Goal: Task Accomplishment & Management: Complete application form

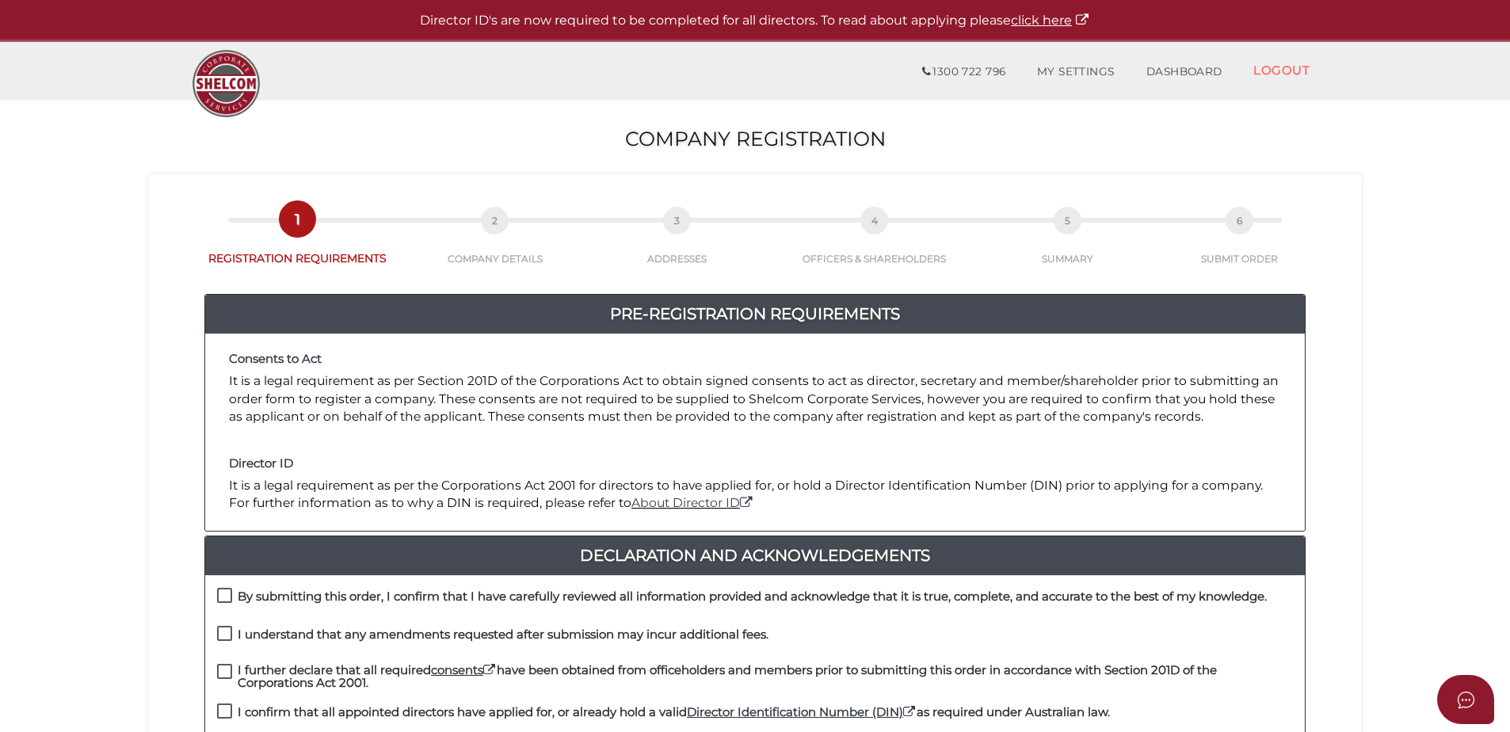
click at [227, 592] on label "By submitting this order, I confirm that I have carefully reviewed all informat…" at bounding box center [741, 600] width 1049 height 20
checkbox input "true"
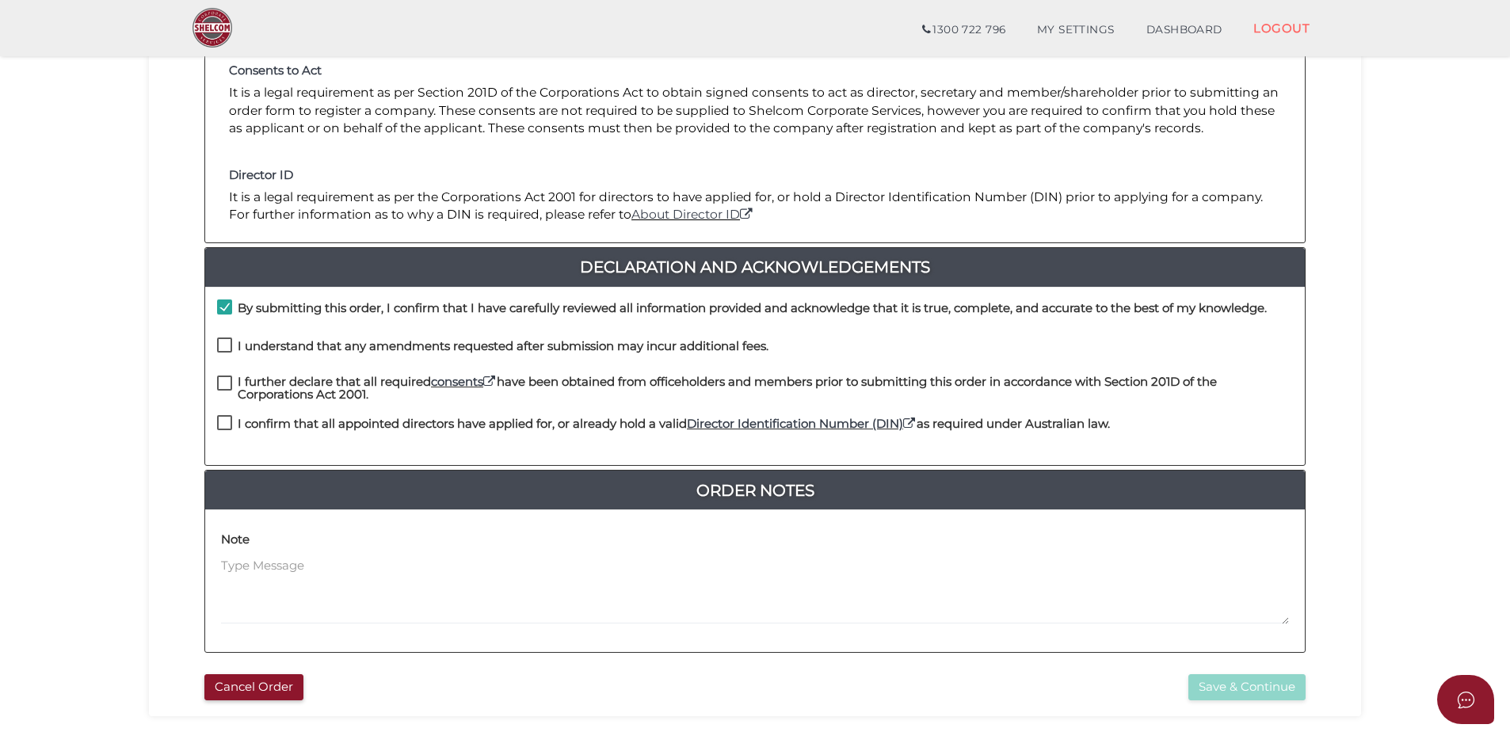
scroll to position [317, 0]
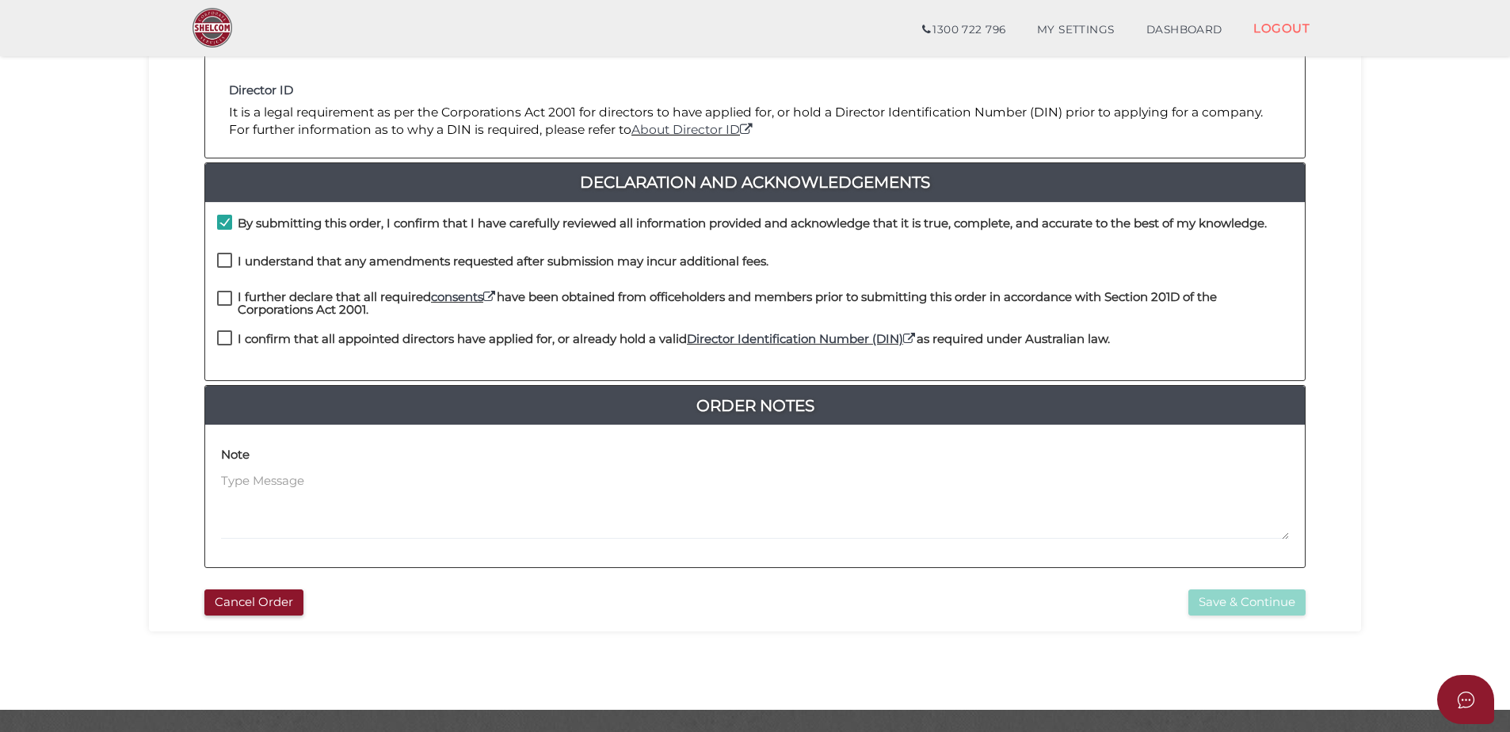
click at [227, 259] on label "I understand that any amendments requested after submission may incur additiona…" at bounding box center [492, 265] width 551 height 20
checkbox input "true"
click at [221, 294] on label "I further declare that all required consents have been obtained from officehold…" at bounding box center [755, 301] width 1076 height 20
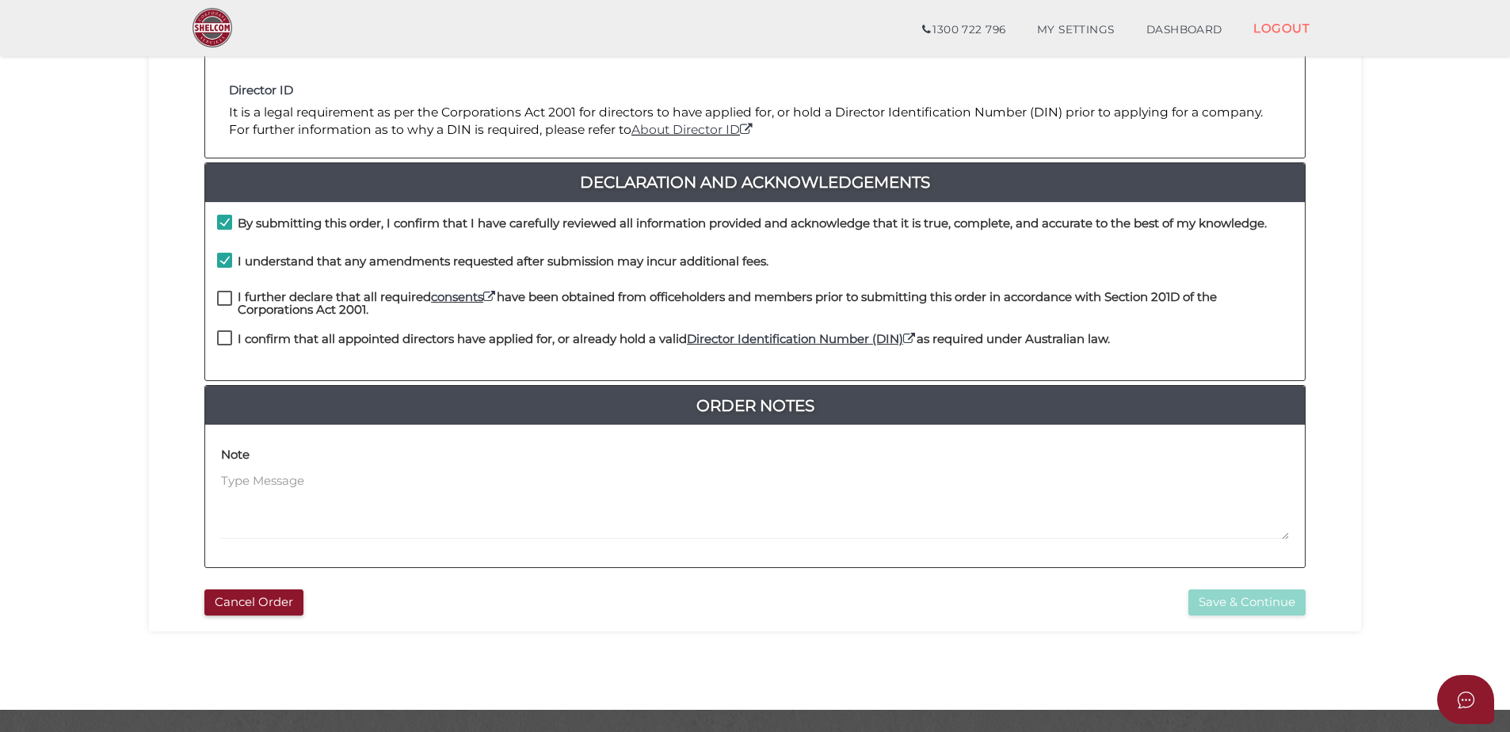
checkbox input "true"
click at [220, 340] on label "I confirm that all appointed directors have applied for, or already hold a vali…" at bounding box center [663, 343] width 893 height 20
checkbox input "true"
click at [1218, 599] on button "Save & Continue" at bounding box center [1246, 602] width 117 height 26
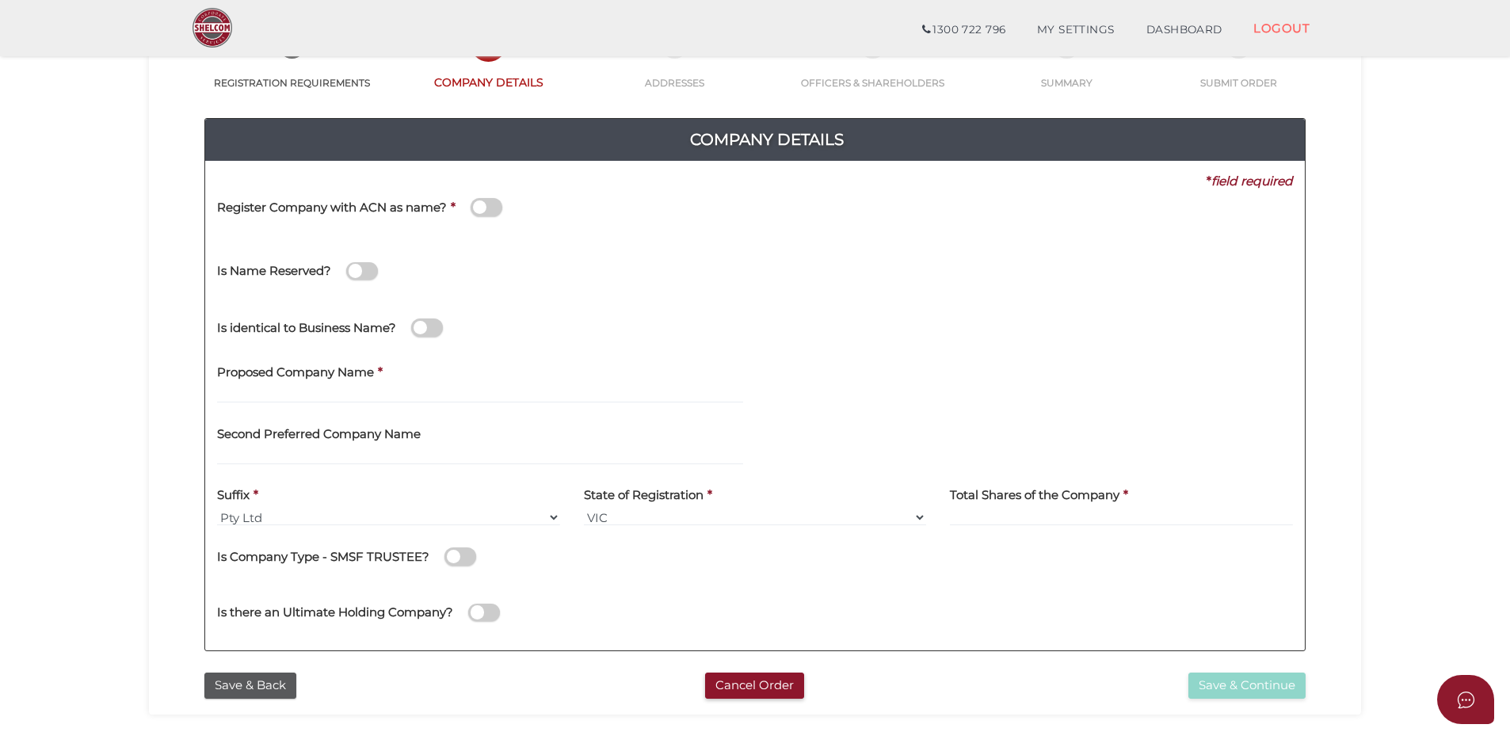
scroll to position [158, 0]
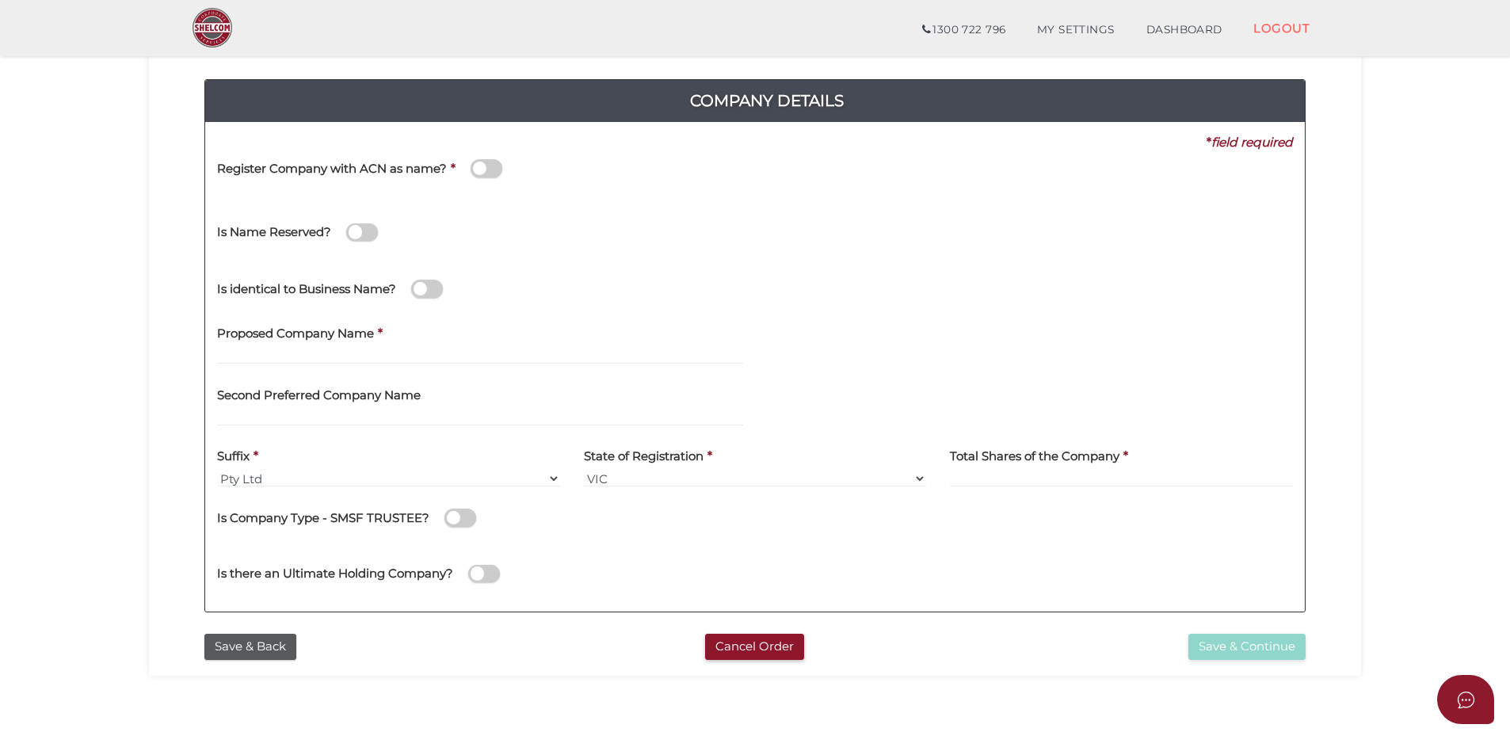
click at [250, 347] on label "Proposed Company Name" at bounding box center [295, 331] width 157 height 32
click at [250, 349] on input "text" at bounding box center [480, 355] width 526 height 17
type input "BUILDKOMM COMMERCIAL"
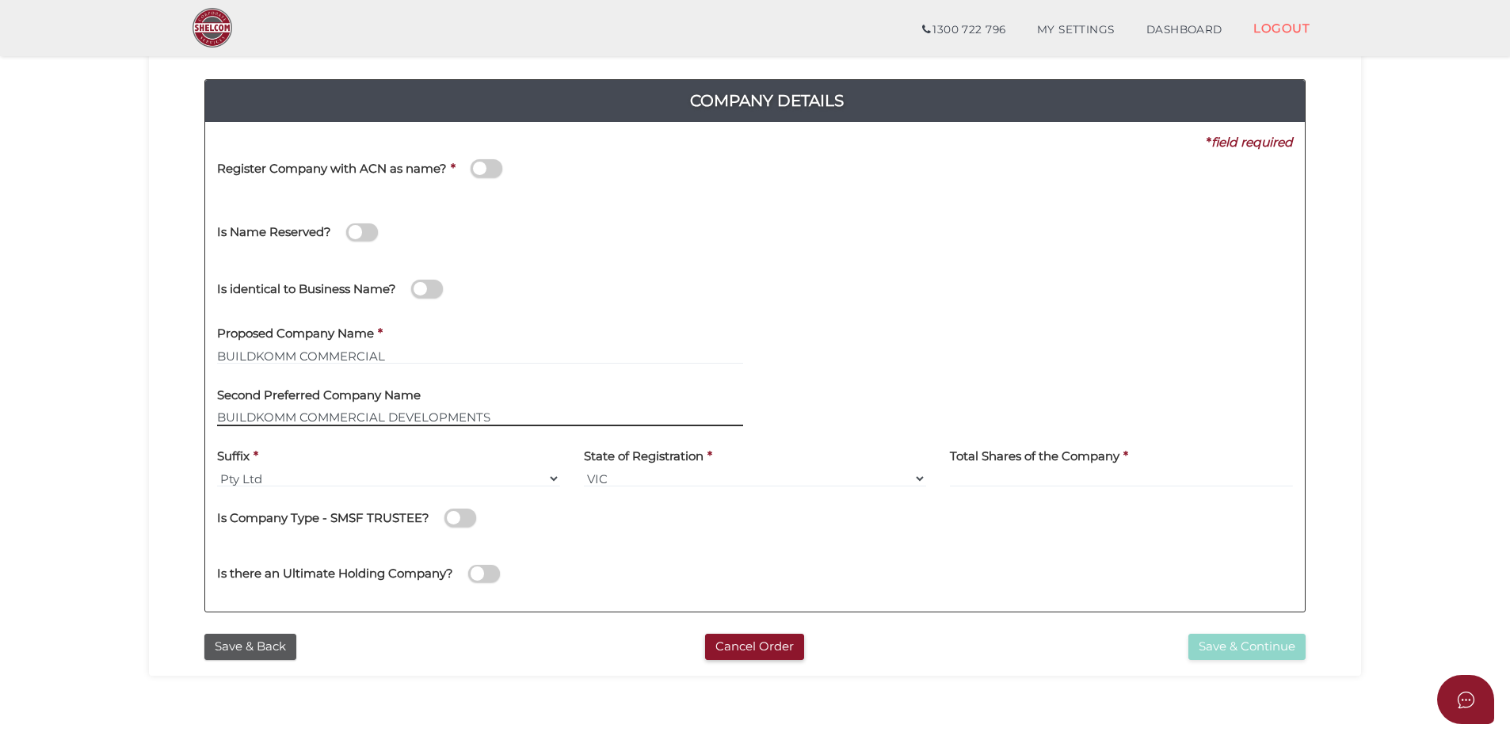
type input "BUILDKOMM COMMERCIAL DEVELOPMENTS"
click at [1007, 473] on input at bounding box center [1121, 478] width 343 height 17
type input "12"
click at [1006, 634] on div "Save & Continue" at bounding box center [1130, 647] width 375 height 26
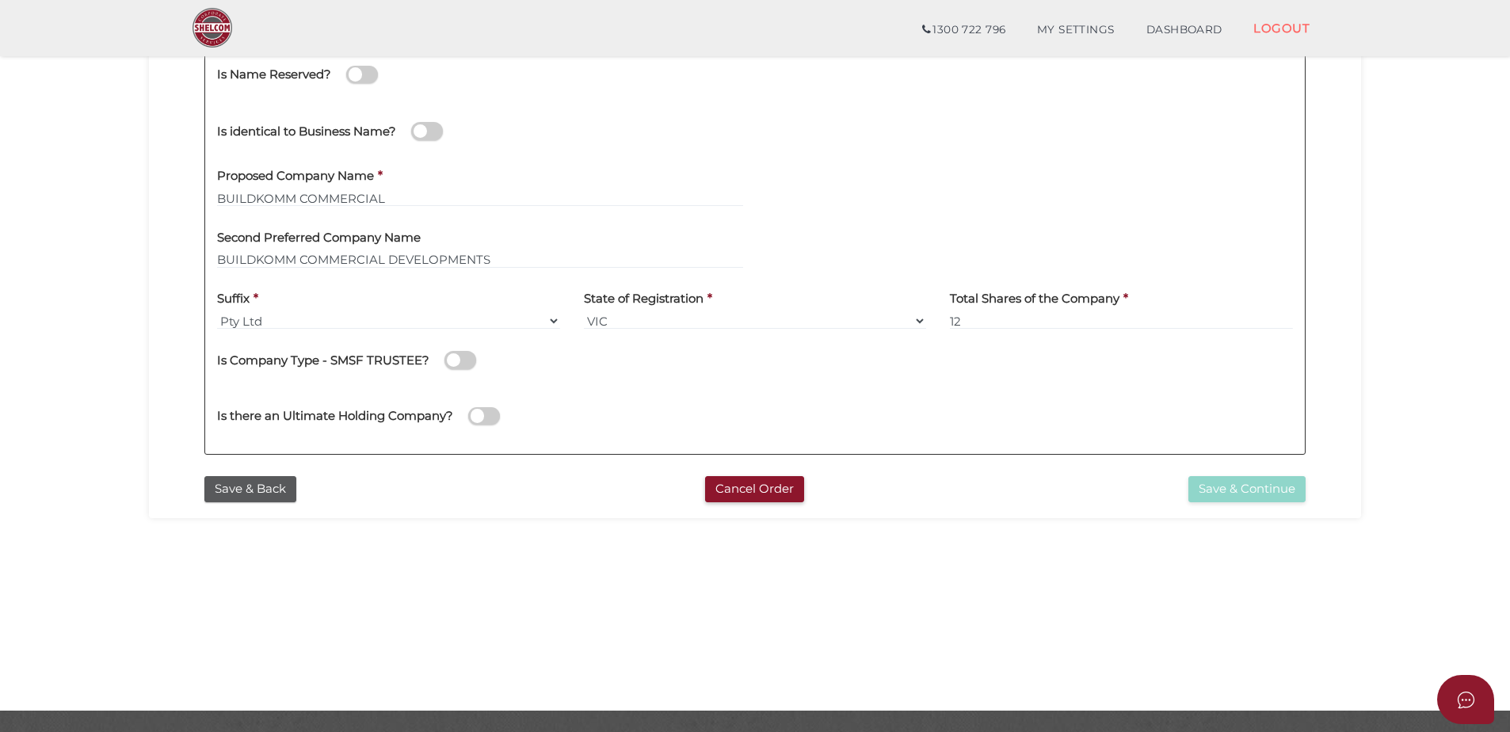
scroll to position [317, 0]
click at [230, 491] on button "Save & Back" at bounding box center [250, 488] width 92 height 26
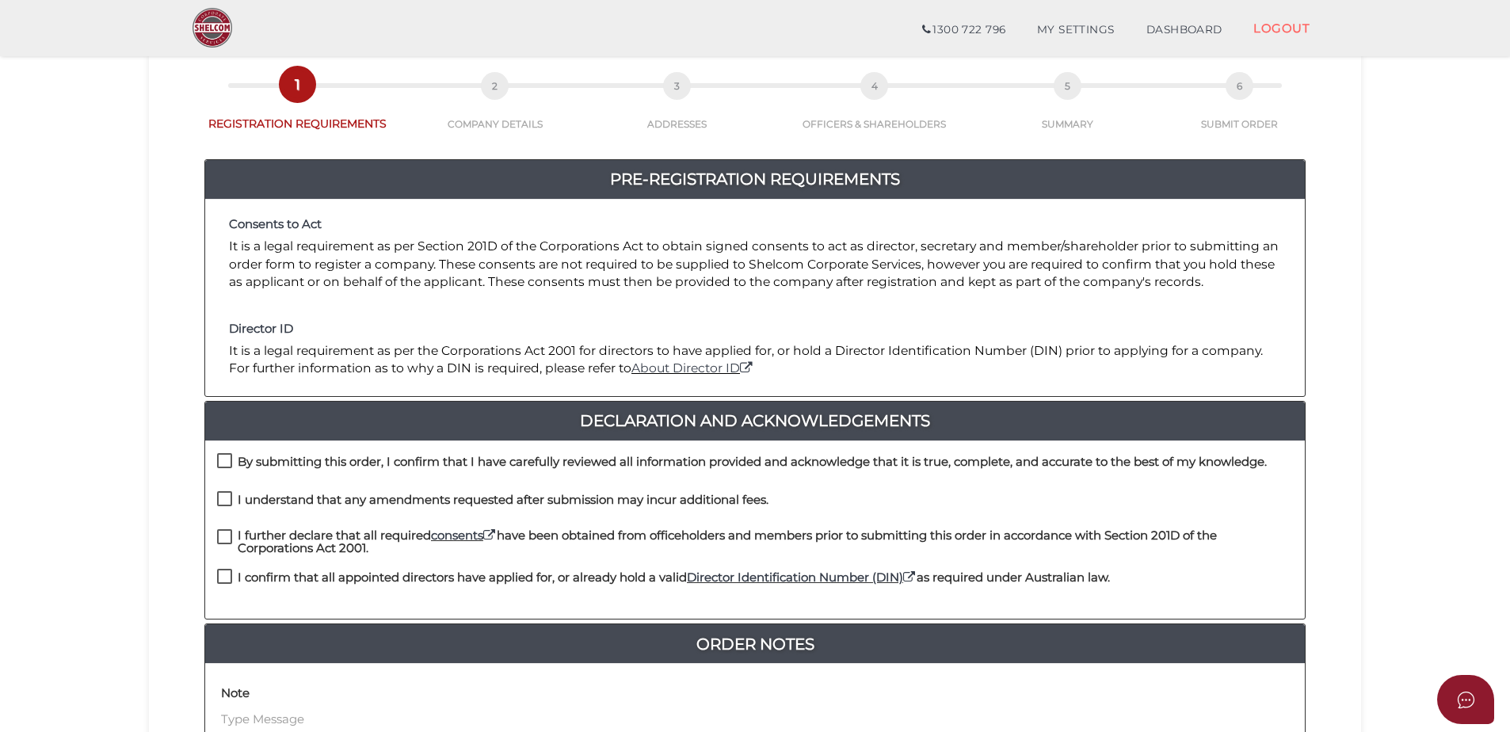
scroll to position [79, 0]
click at [222, 463] on label "By submitting this order, I confirm that I have carefully reviewed all informat…" at bounding box center [741, 465] width 1049 height 20
checkbox input "true"
click at [221, 498] on label "I understand that any amendments requested after submission may incur additiona…" at bounding box center [492, 503] width 551 height 20
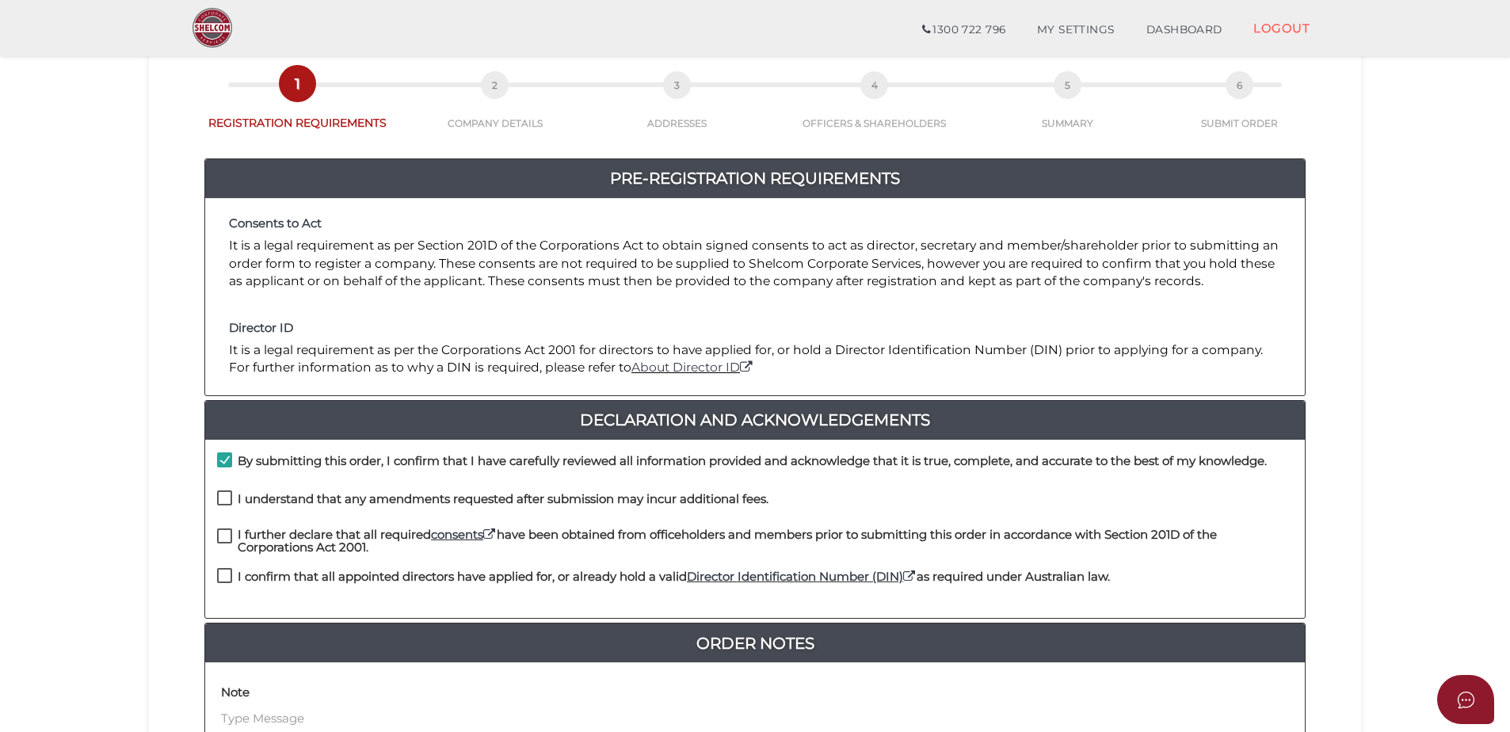
checkbox input "true"
click at [220, 531] on label "I further declare that all required consents have been obtained from officehold…" at bounding box center [755, 538] width 1076 height 20
checkbox input "true"
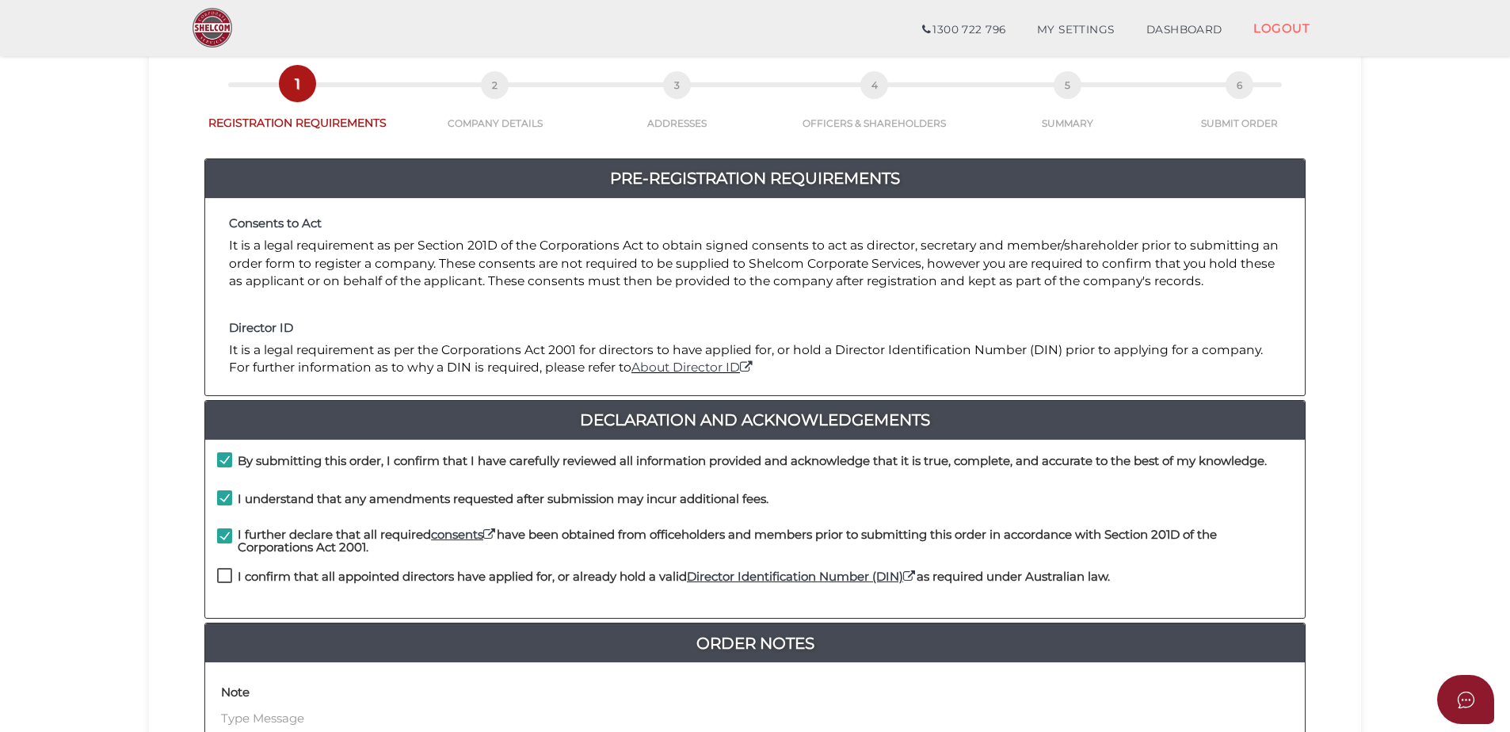
click at [223, 573] on label "I confirm that all appointed directors have applied for, or already hold a vali…" at bounding box center [663, 580] width 893 height 20
checkbox input "true"
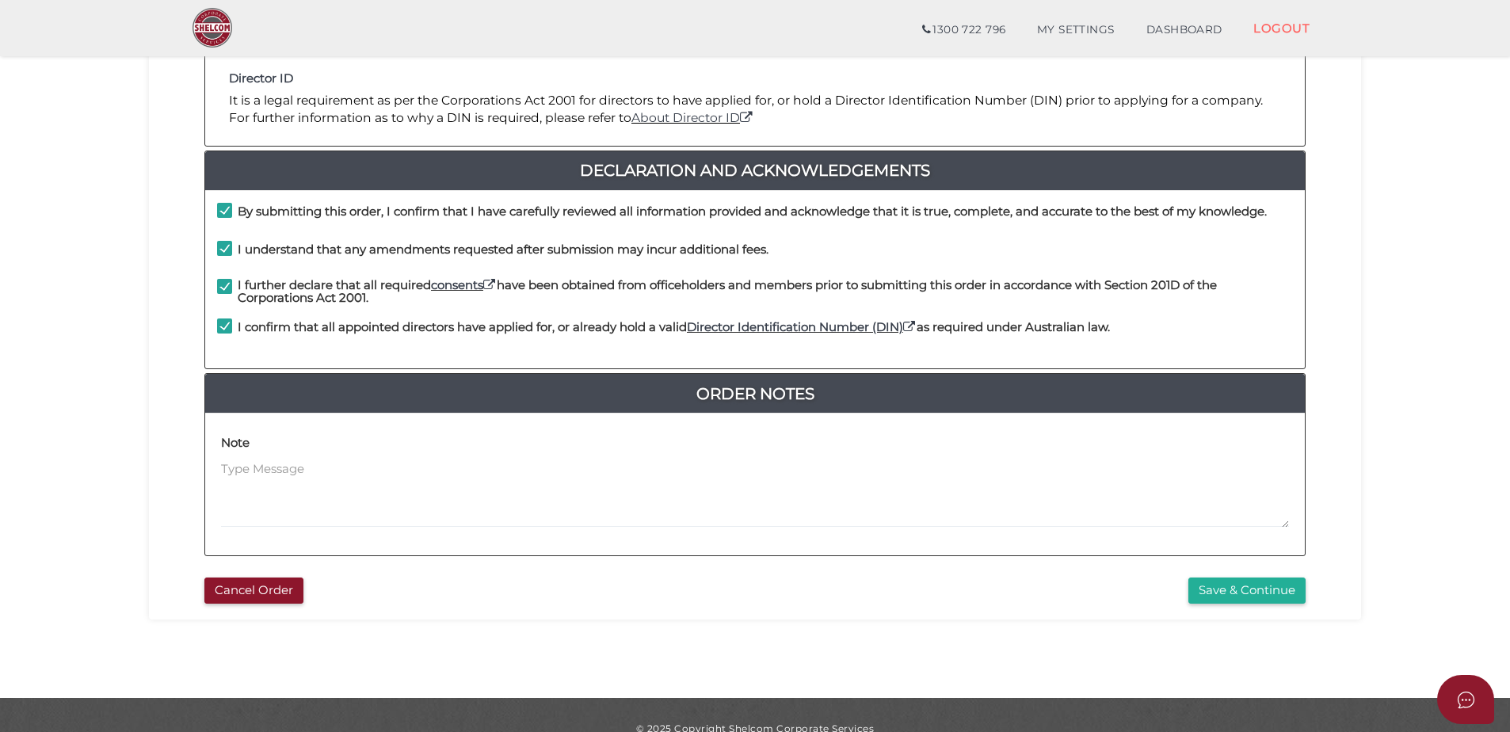
scroll to position [356, 0]
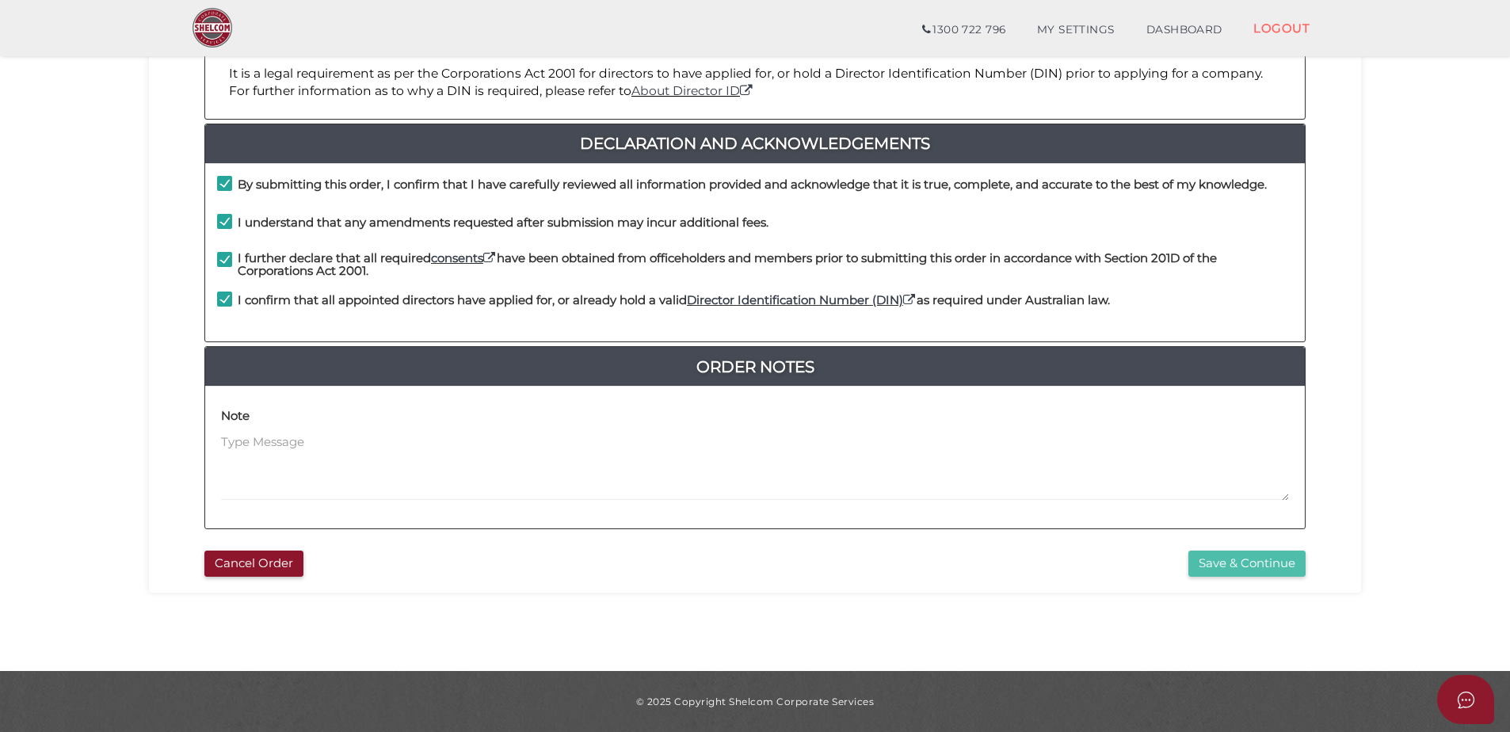
click at [1261, 568] on button "Save & Continue" at bounding box center [1246, 563] width 117 height 26
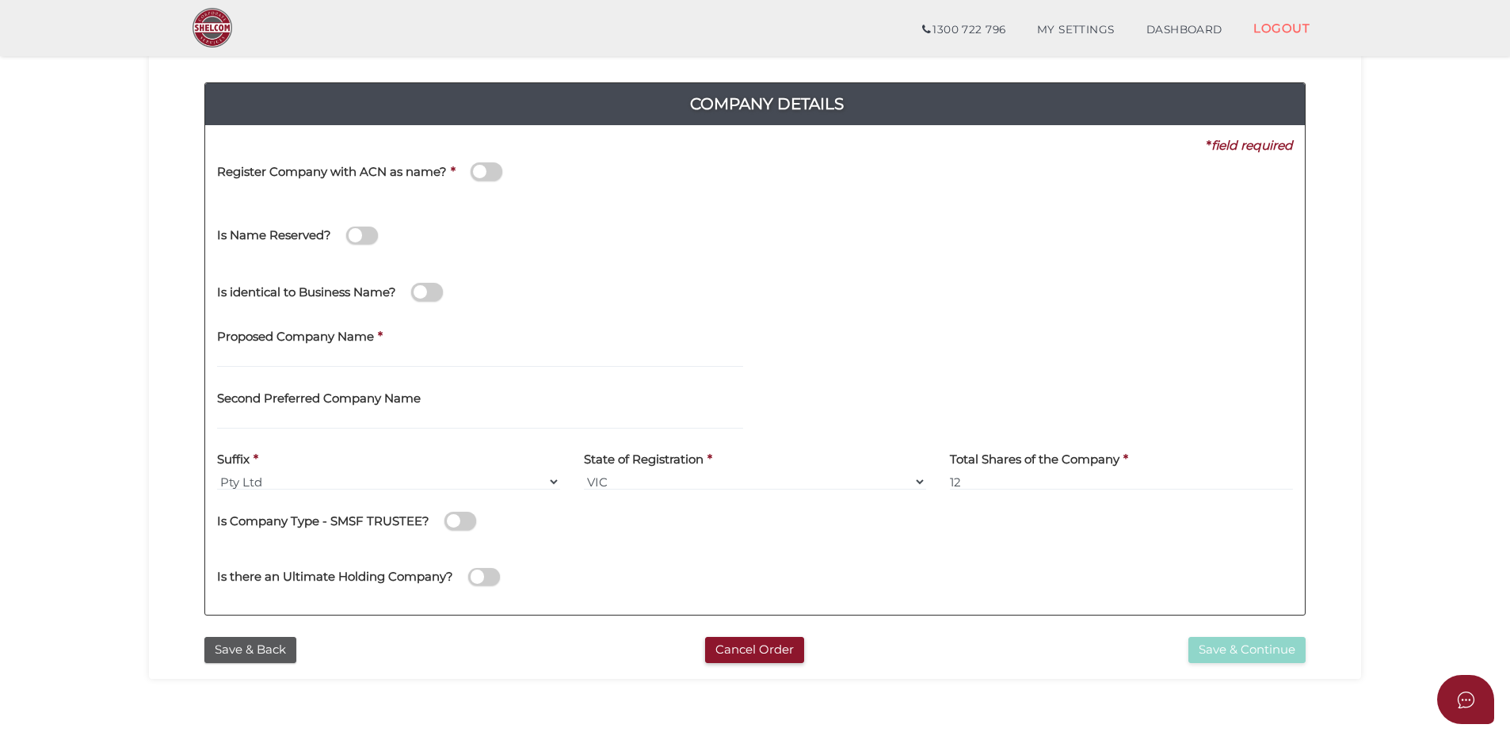
scroll to position [158, 0]
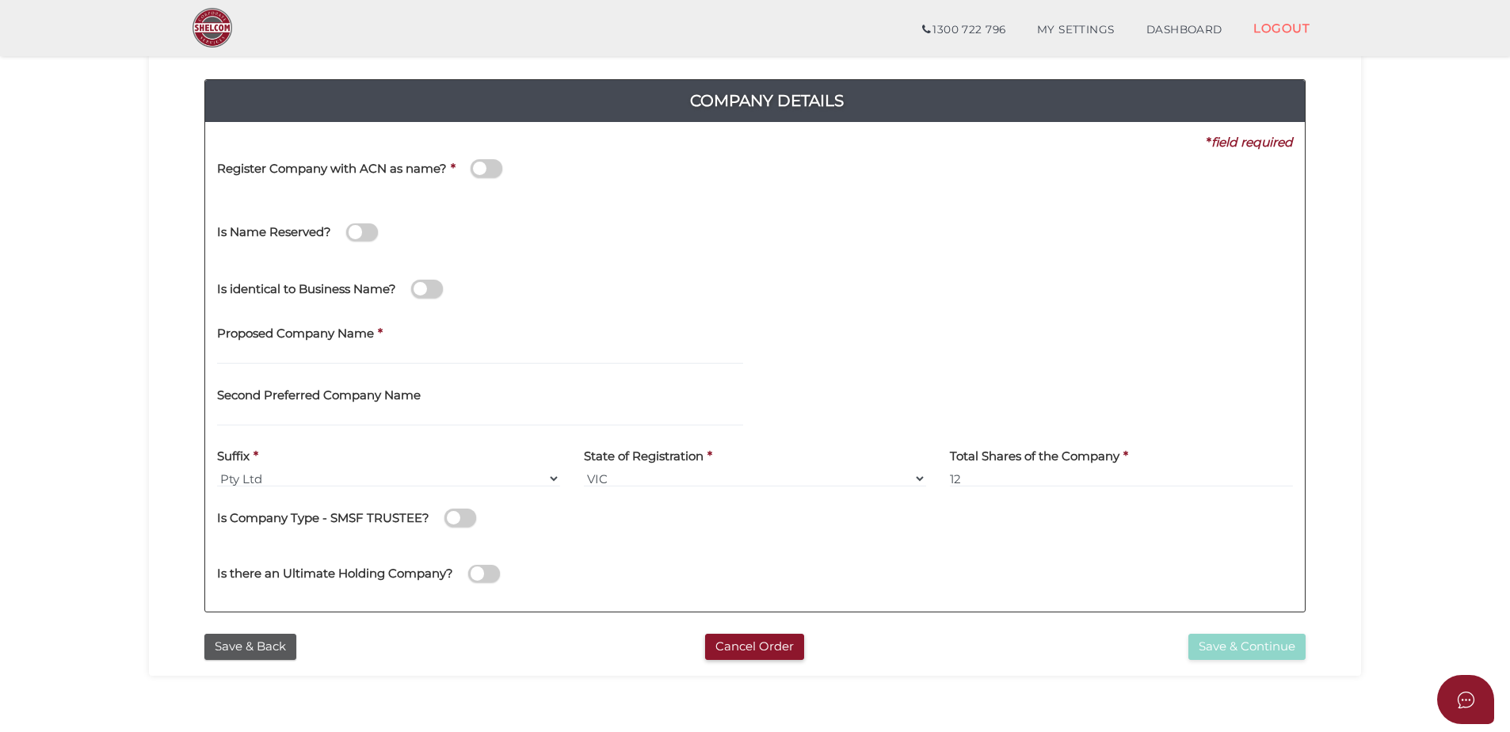
click at [273, 347] on label "Proposed Company Name" at bounding box center [295, 331] width 157 height 32
click at [482, 196] on div "Register Company with ACN as name? *" at bounding box center [491, 176] width 573 height 51
click at [484, 173] on span at bounding box center [486, 168] width 32 height 18
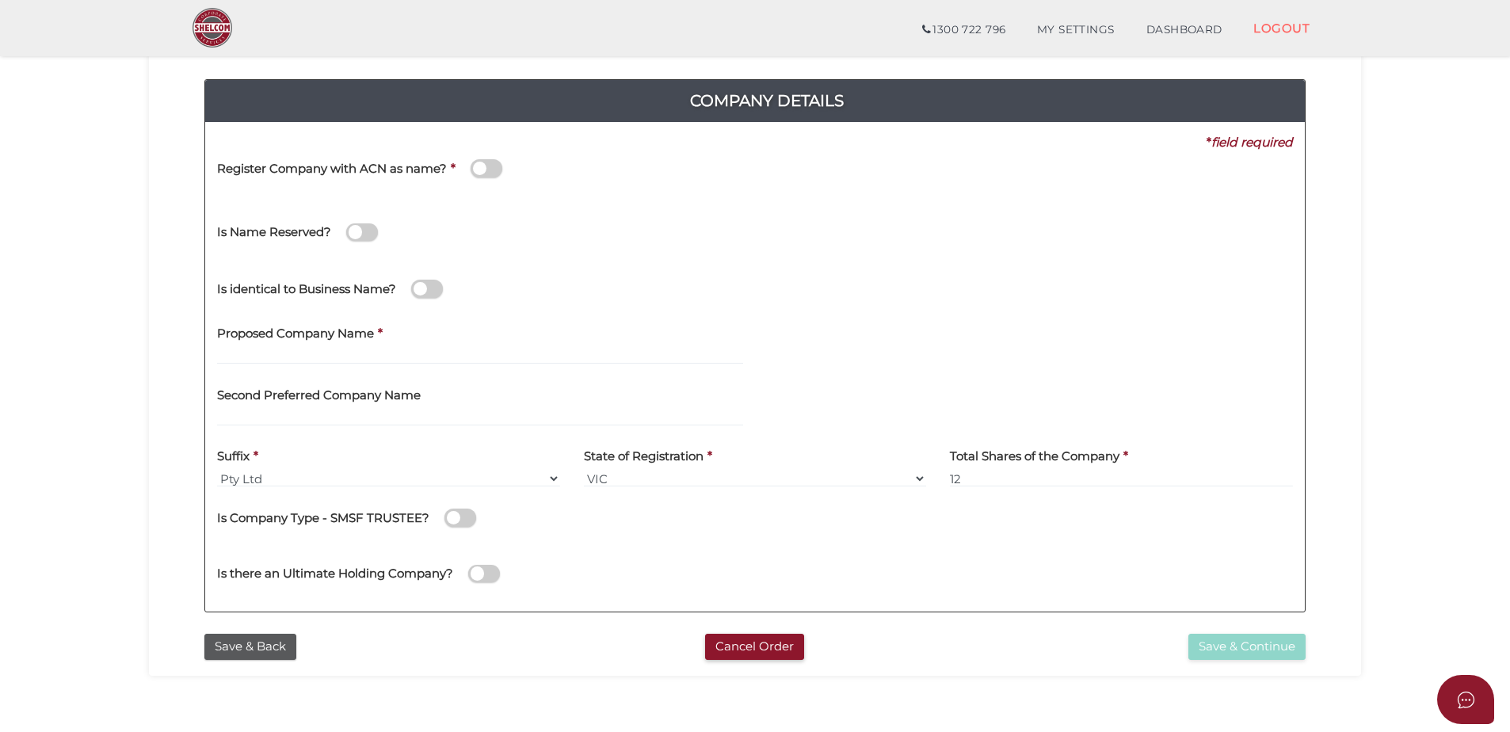
click at [0, 0] on input "checkbox" at bounding box center [0, 0] width 0 height 0
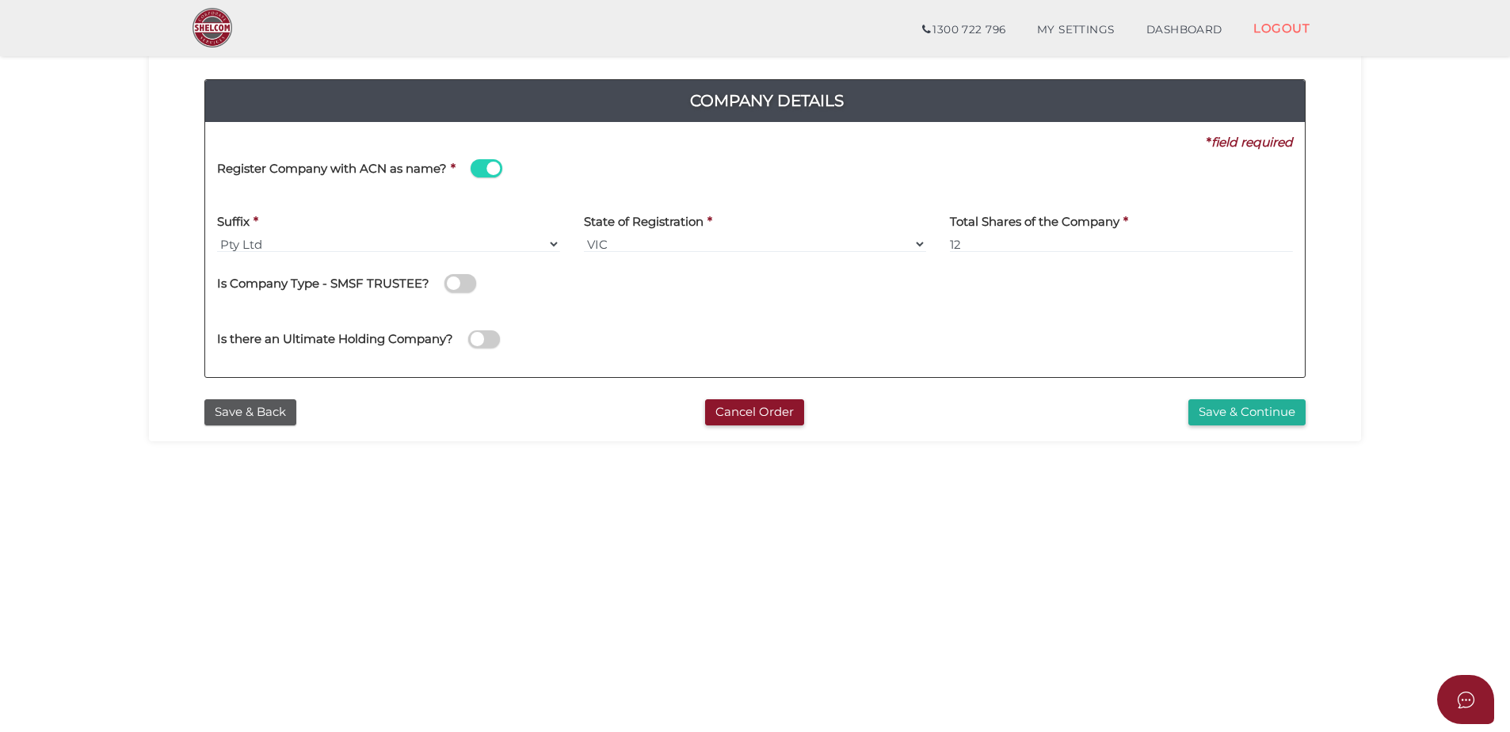
click at [484, 173] on span at bounding box center [486, 168] width 32 height 18
click at [0, 0] on input "checkbox" at bounding box center [0, 0] width 0 height 0
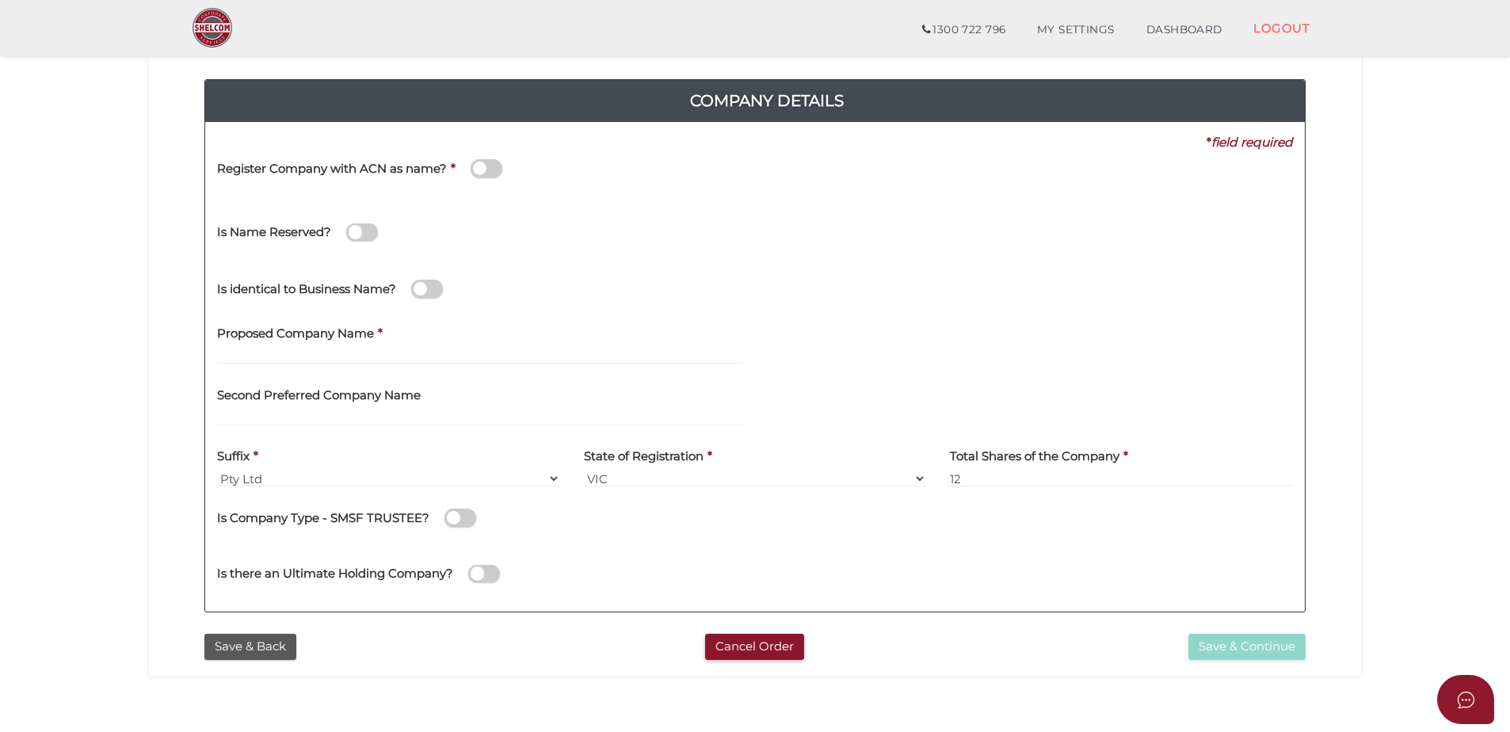
click at [457, 173] on div "Register Company with ACN as name? *" at bounding box center [492, 170] width 550 height 39
drag, startPoint x: 457, startPoint y: 173, endPoint x: 447, endPoint y: 173, distance: 10.3
click at [447, 173] on div "Register Company with ACN as name? *" at bounding box center [492, 170] width 550 height 39
drag, startPoint x: 447, startPoint y: 173, endPoint x: 397, endPoint y: 170, distance: 50.0
click at [397, 171] on h4 "Register Company with ACN as name?" at bounding box center [332, 168] width 230 height 13
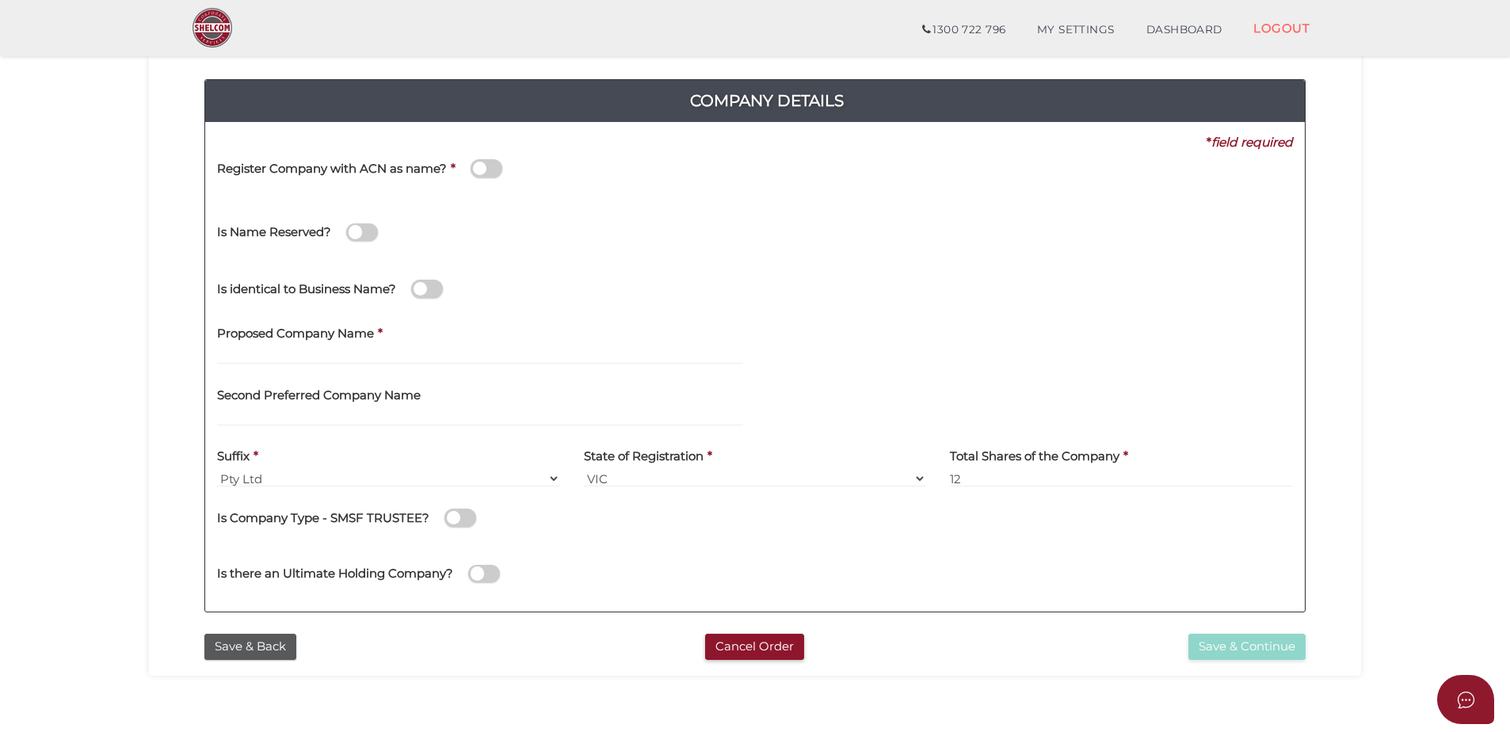
click at [0, 0] on input "checkbox" at bounding box center [0, 0] width 0 height 0
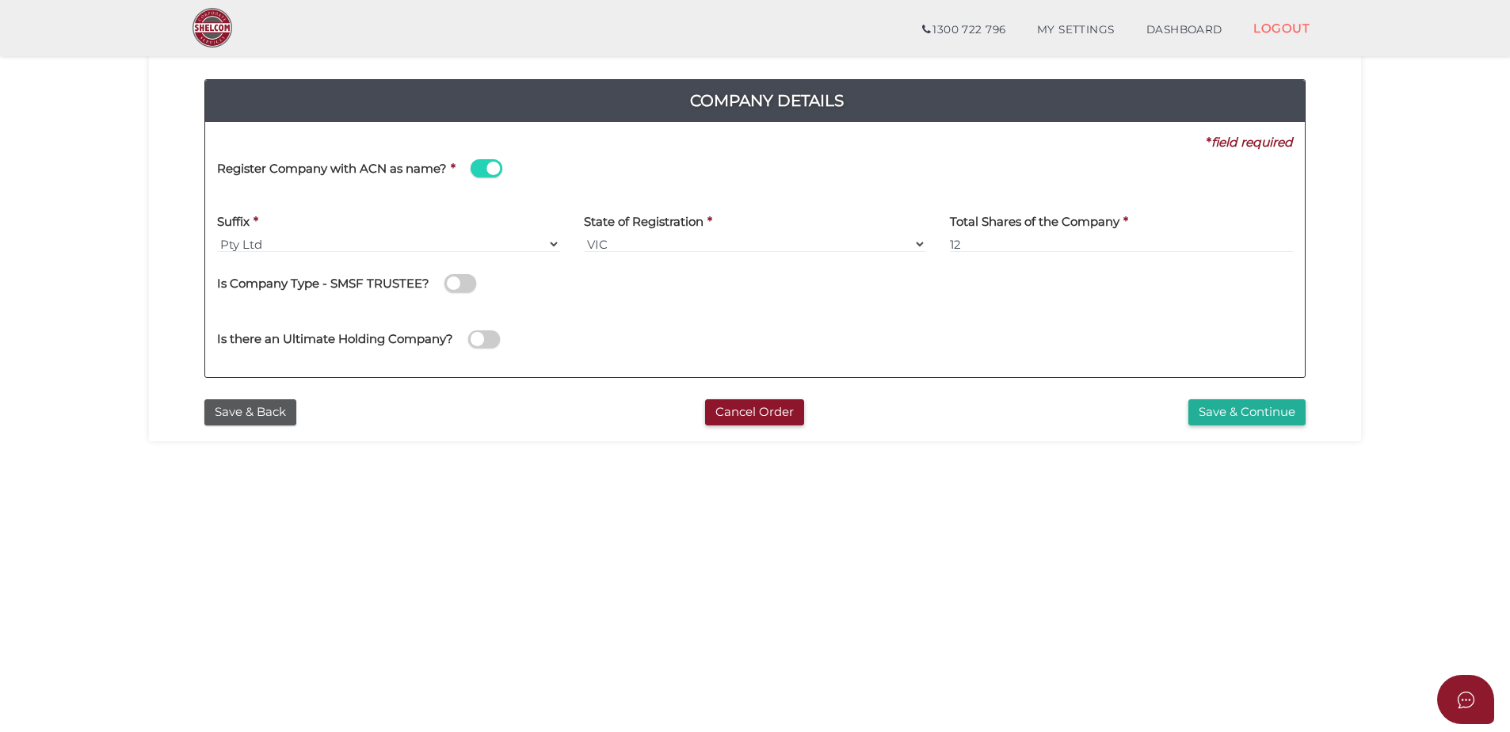
click at [446, 163] on h4 "Register Company with ACN as name?" at bounding box center [332, 168] width 230 height 13
click at [0, 0] on input "checkbox" at bounding box center [0, 0] width 0 height 0
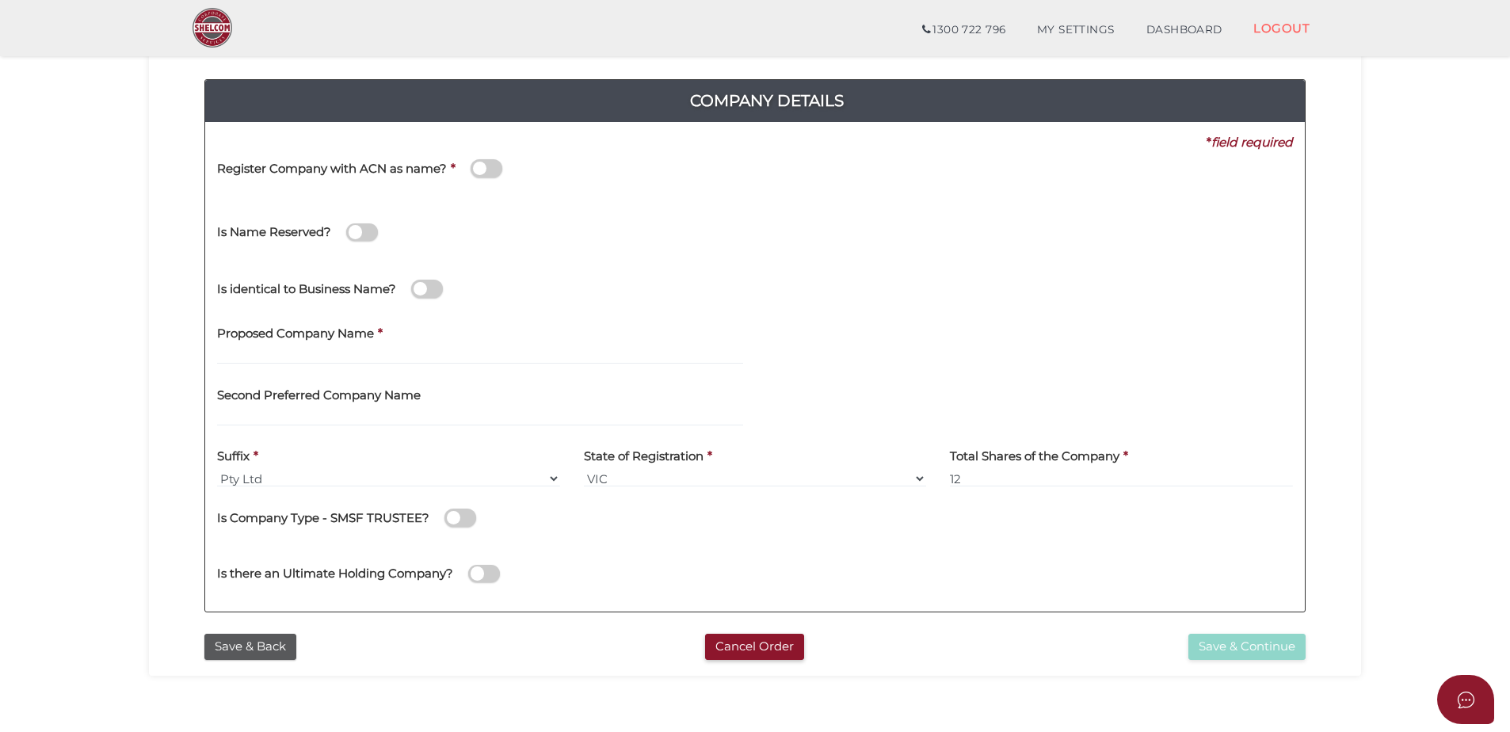
click at [394, 227] on div "Is Name Reserved?" at bounding box center [492, 224] width 550 height 44
click at [370, 231] on span at bounding box center [362, 232] width 32 height 18
click at [0, 0] on input "checkbox" at bounding box center [0, 0] width 0 height 0
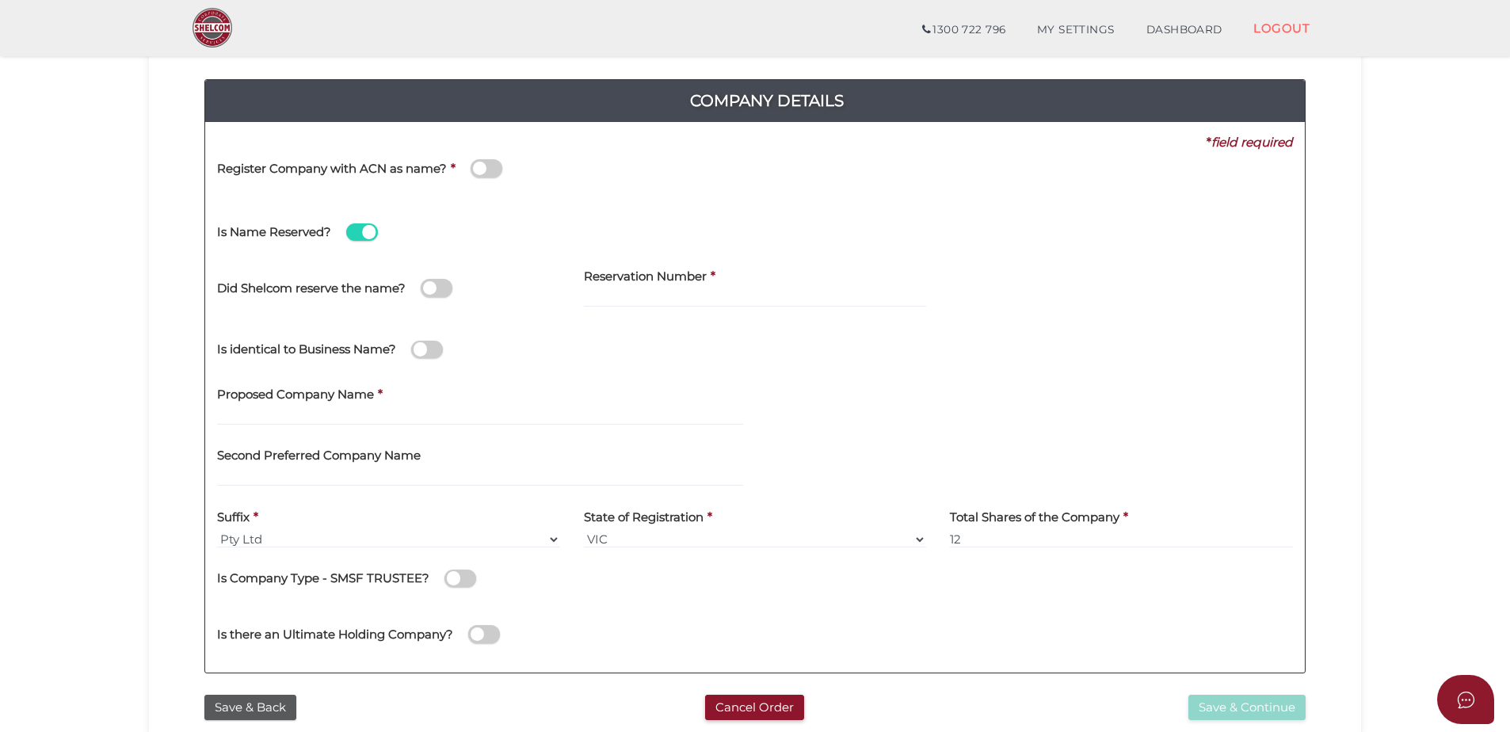
click at [370, 231] on span at bounding box center [362, 232] width 32 height 18
click at [0, 0] on input "checkbox" at bounding box center [0, 0] width 0 height 0
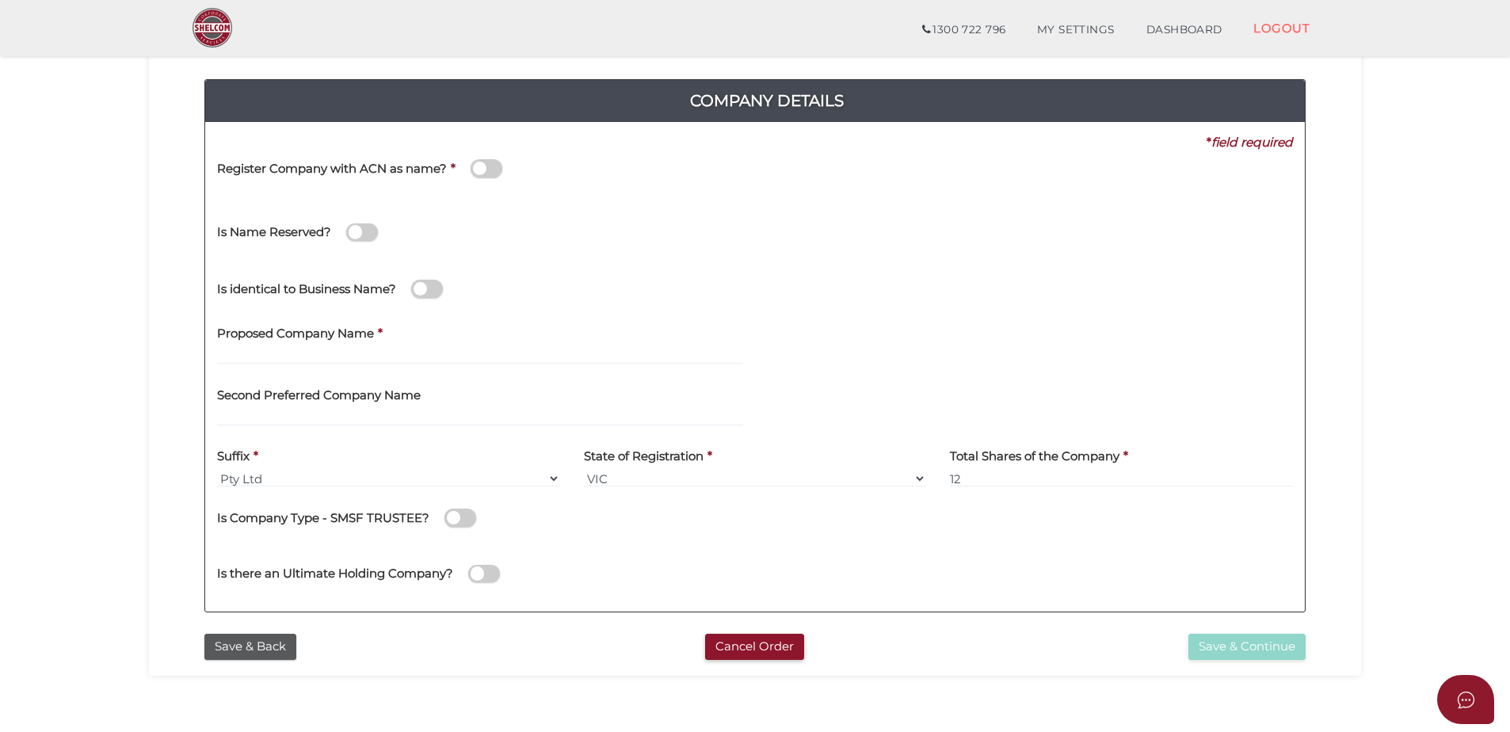
click at [370, 231] on span at bounding box center [362, 232] width 32 height 18
click at [0, 0] on input "checkbox" at bounding box center [0, 0] width 0 height 0
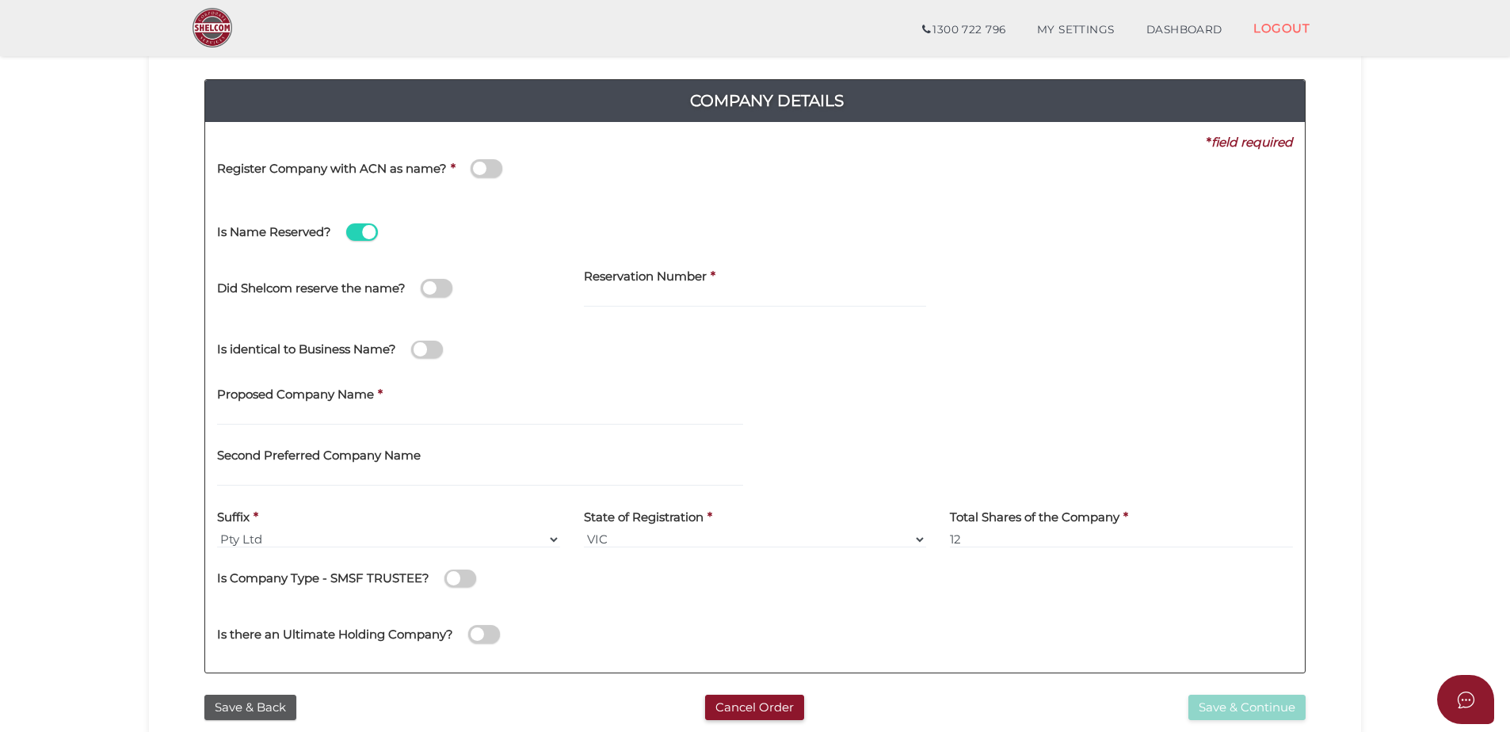
click at [370, 231] on span at bounding box center [362, 232] width 32 height 18
click at [0, 0] on input "checkbox" at bounding box center [0, 0] width 0 height 0
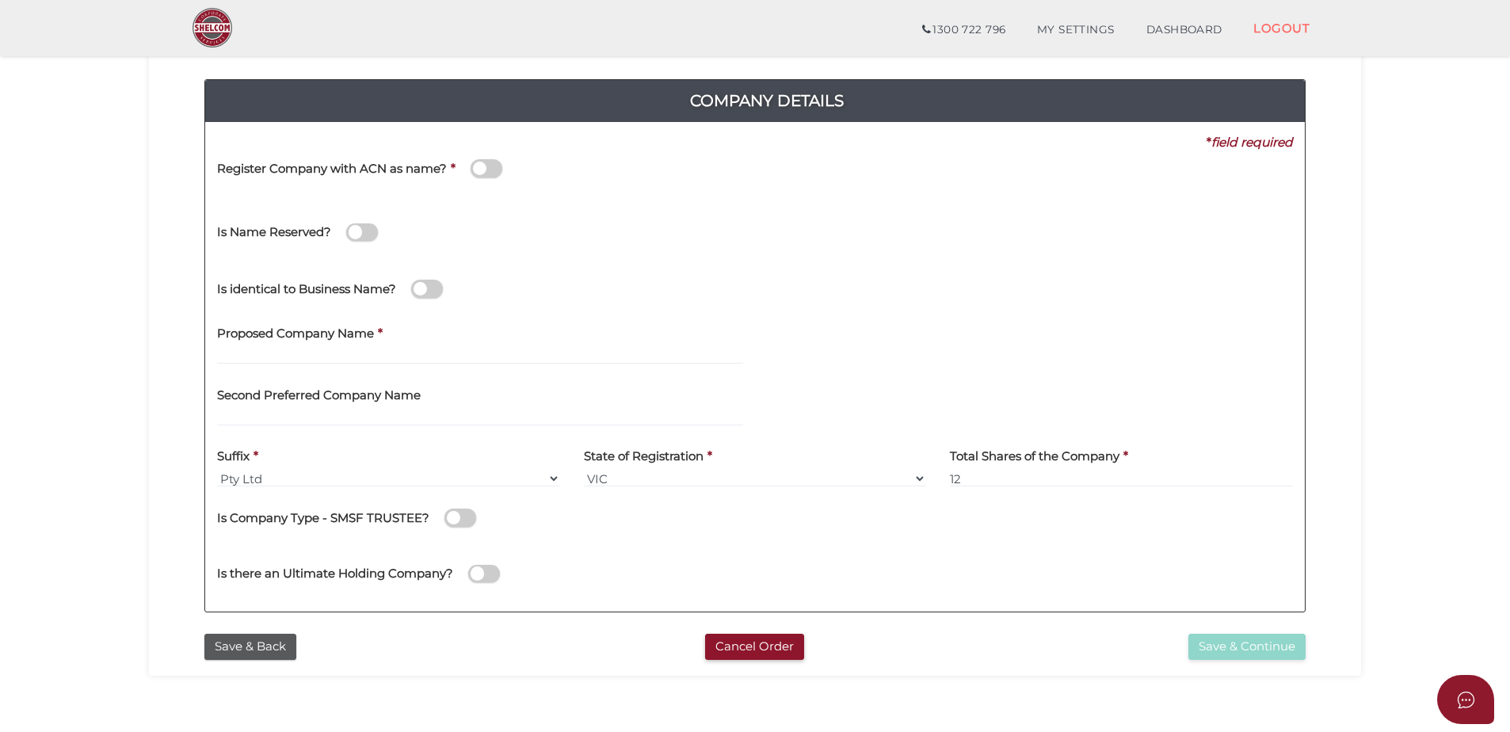
click at [420, 291] on span at bounding box center [427, 289] width 32 height 18
click at [0, 0] on input "checkbox" at bounding box center [0, 0] width 0 height 0
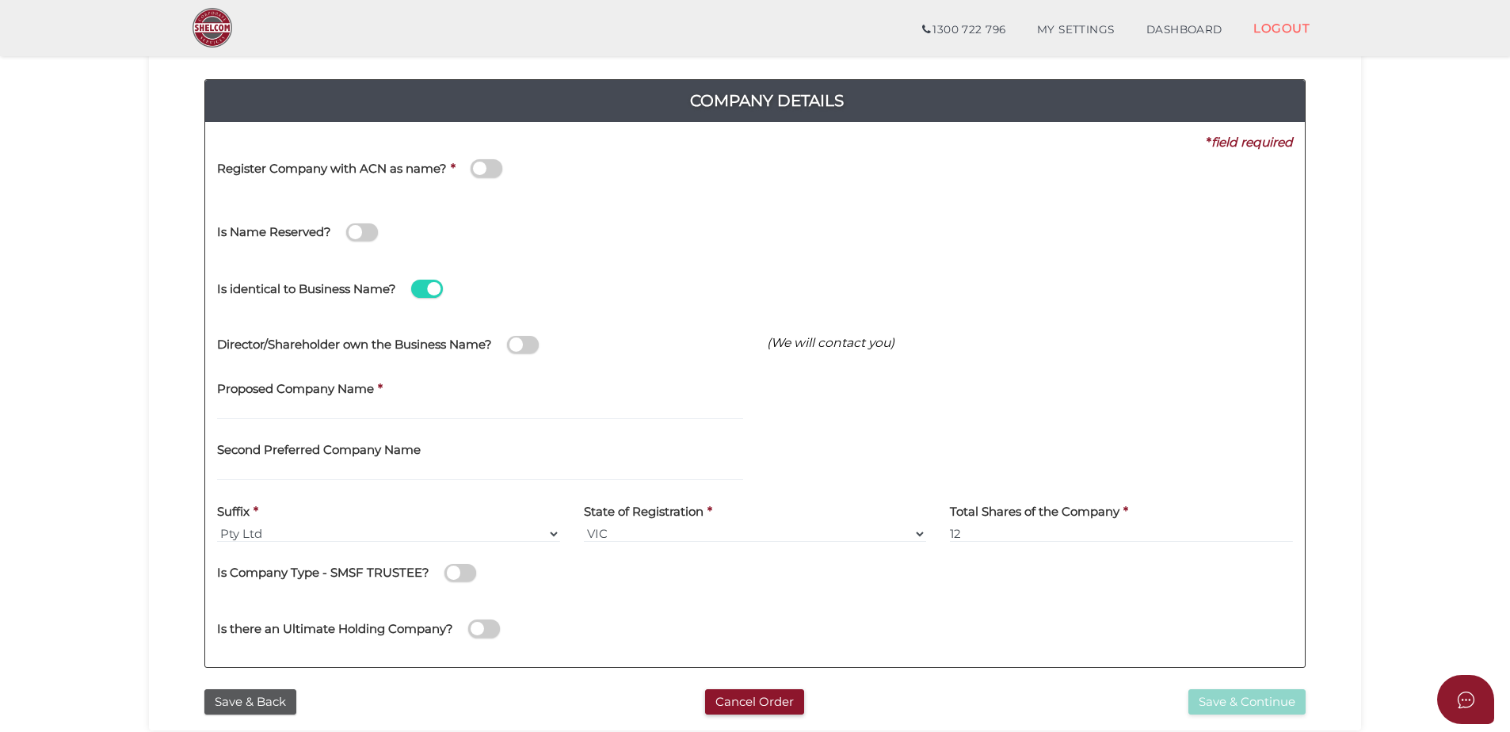
click at [420, 291] on span at bounding box center [427, 289] width 32 height 18
click at [0, 0] on input "checkbox" at bounding box center [0, 0] width 0 height 0
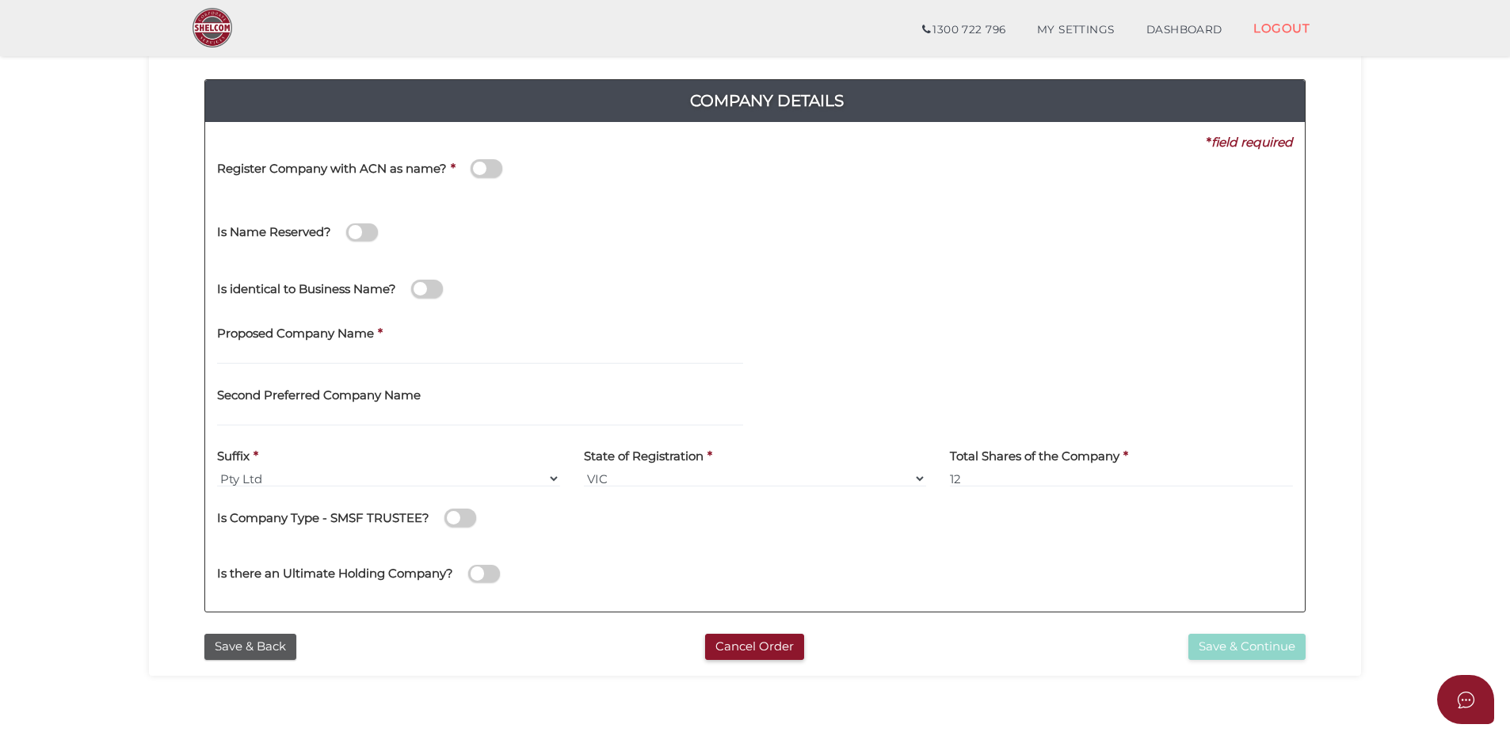
click at [421, 291] on span at bounding box center [427, 289] width 32 height 18
click at [0, 0] on input "checkbox" at bounding box center [0, 0] width 0 height 0
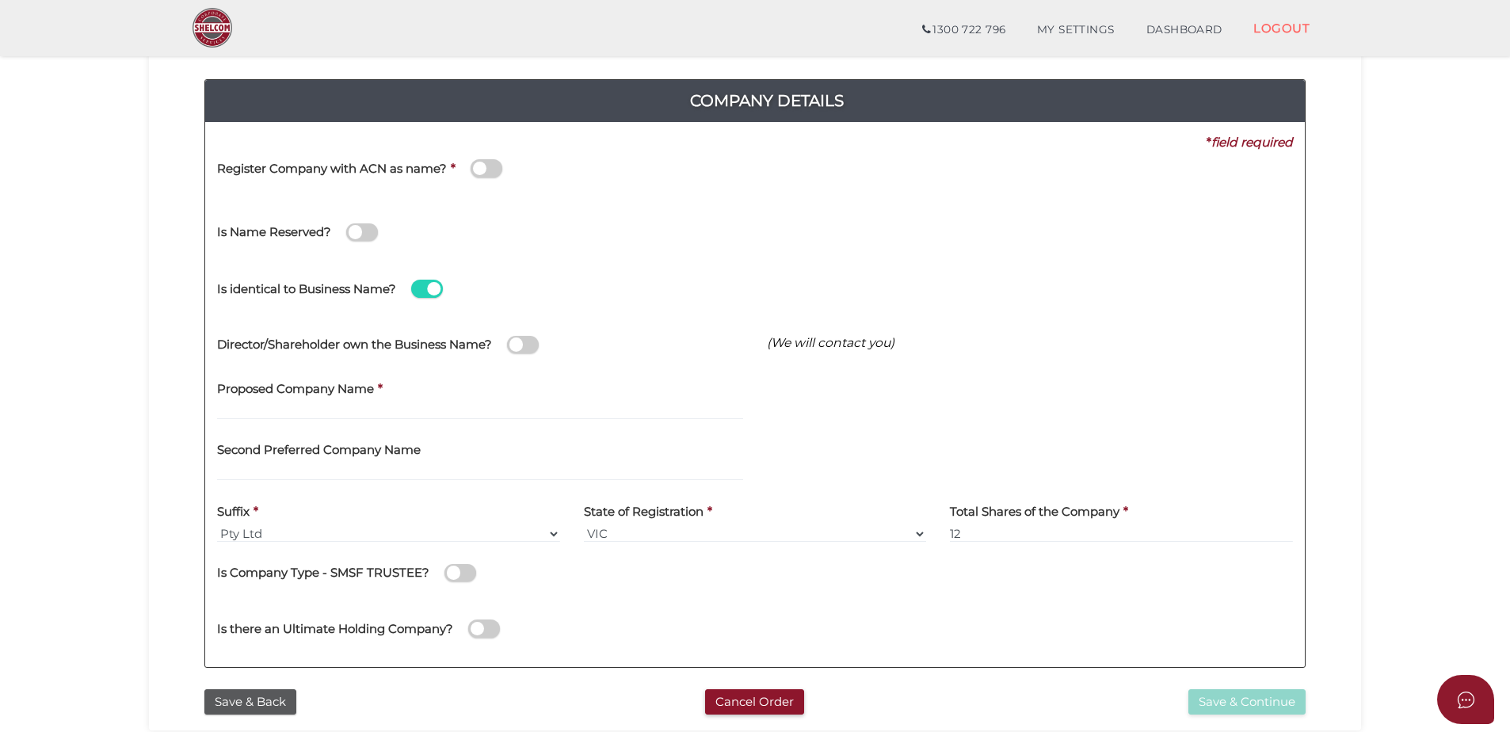
click at [422, 288] on span at bounding box center [427, 289] width 32 height 18
click at [0, 0] on input "checkbox" at bounding box center [0, 0] width 0 height 0
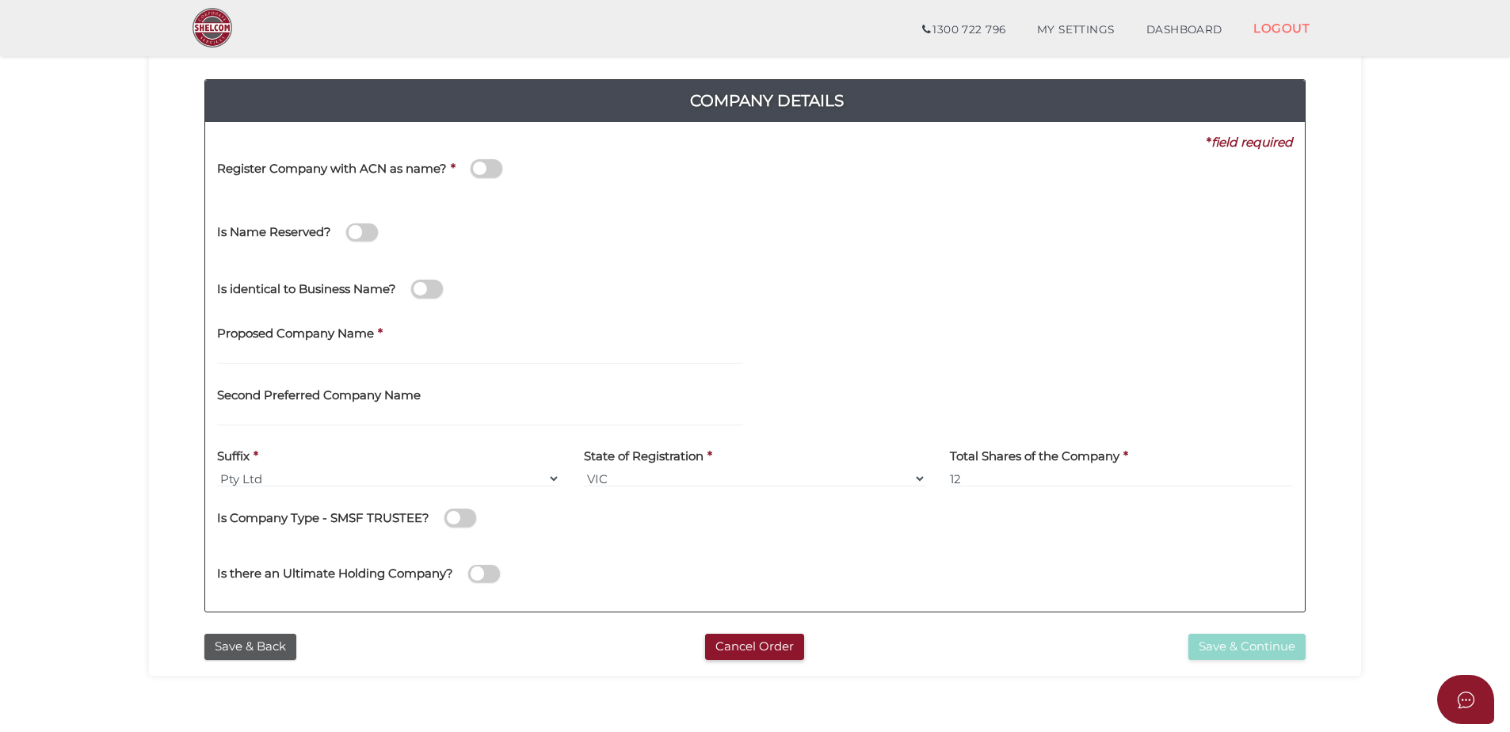
click at [313, 341] on label "Proposed Company Name" at bounding box center [295, 331] width 157 height 32
click at [310, 341] on label "Proposed Company Name" at bounding box center [295, 331] width 157 height 32
drag, startPoint x: 310, startPoint y: 341, endPoint x: 278, endPoint y: 349, distance: 33.4
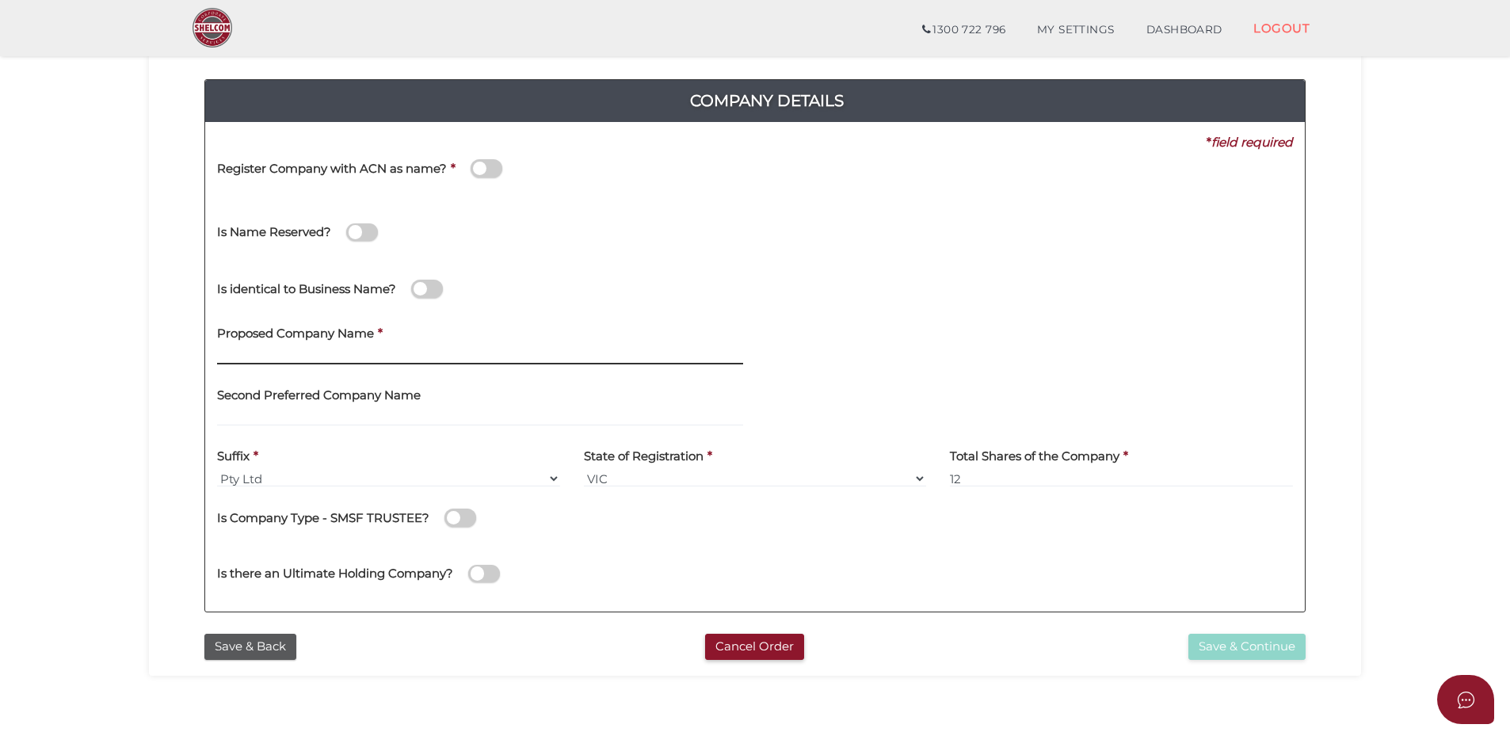
click at [278, 349] on input "text" at bounding box center [480, 355] width 526 height 17
click at [308, 356] on input "text" at bounding box center [480, 355] width 526 height 17
click at [340, 352] on input "text" at bounding box center [480, 355] width 526 height 17
click at [425, 405] on div "Second Preferred Company Name" at bounding box center [480, 401] width 526 height 50
click at [368, 352] on input "text" at bounding box center [480, 355] width 526 height 17
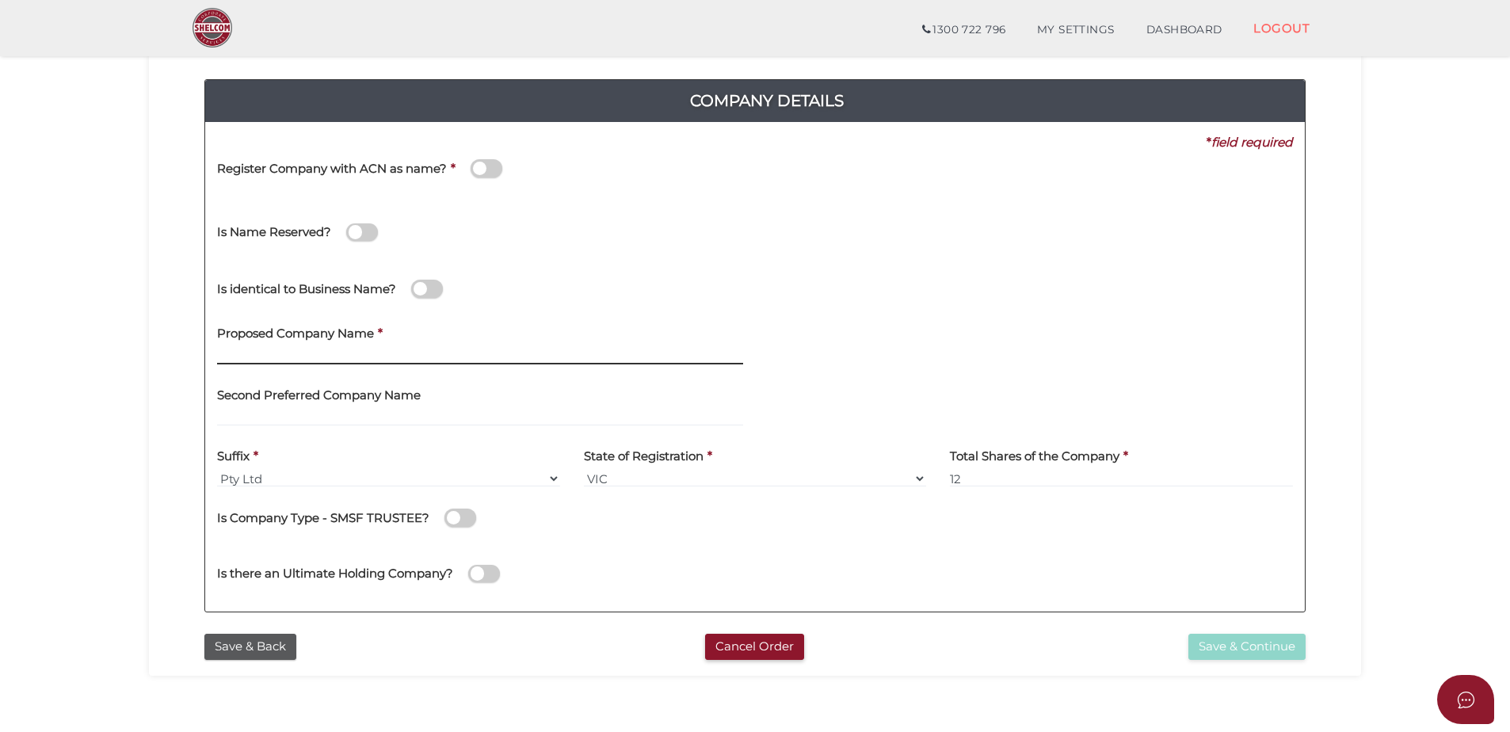
click at [335, 354] on input "text" at bounding box center [480, 355] width 526 height 17
type input "b"
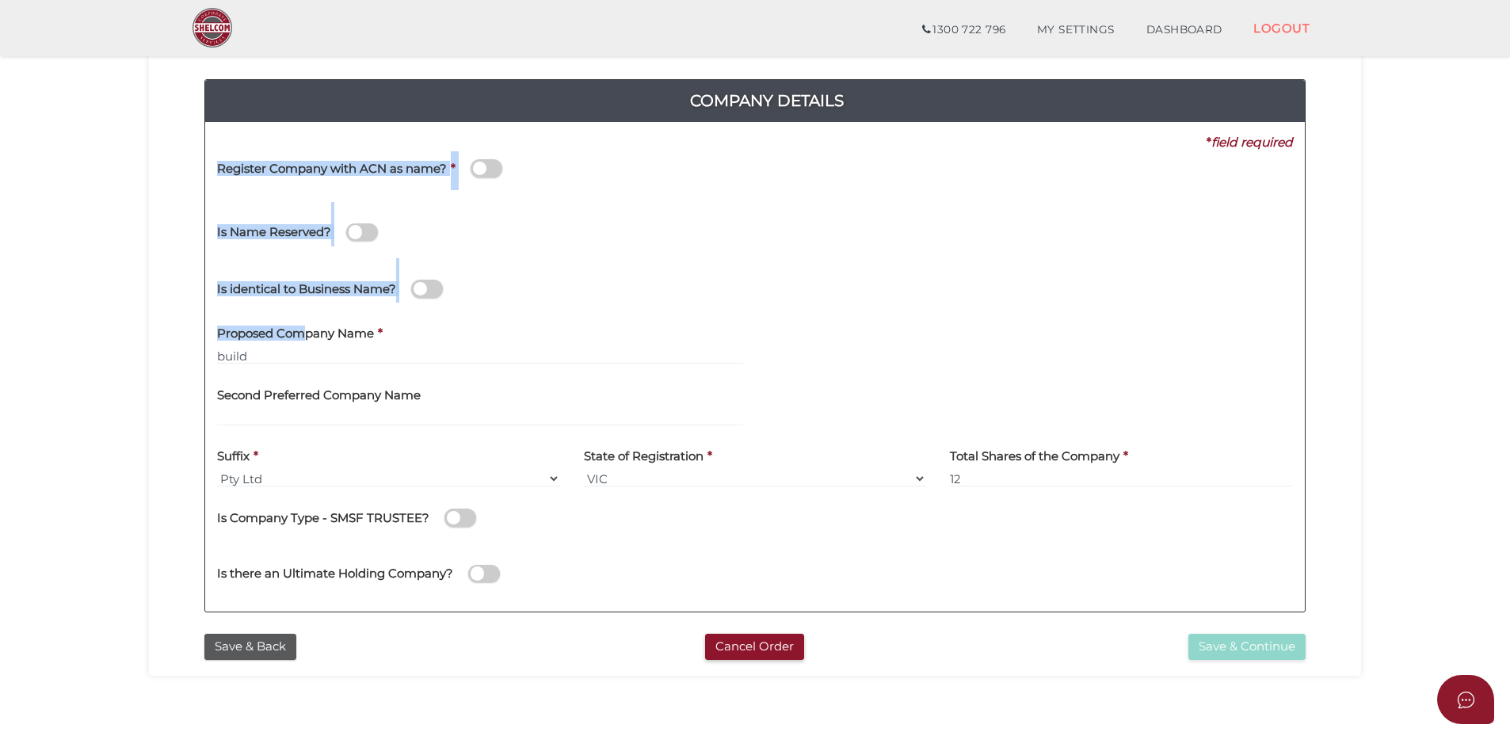
drag, startPoint x: 303, startPoint y: 346, endPoint x: 192, endPoint y: 357, distance: 111.4
click at [192, 357] on div "Company Details Pty Ltd 0f6e52f5f2eca68b2693963826271084 9c78624dca3fdf31953b05…" at bounding box center [755, 338] width 1188 height 574
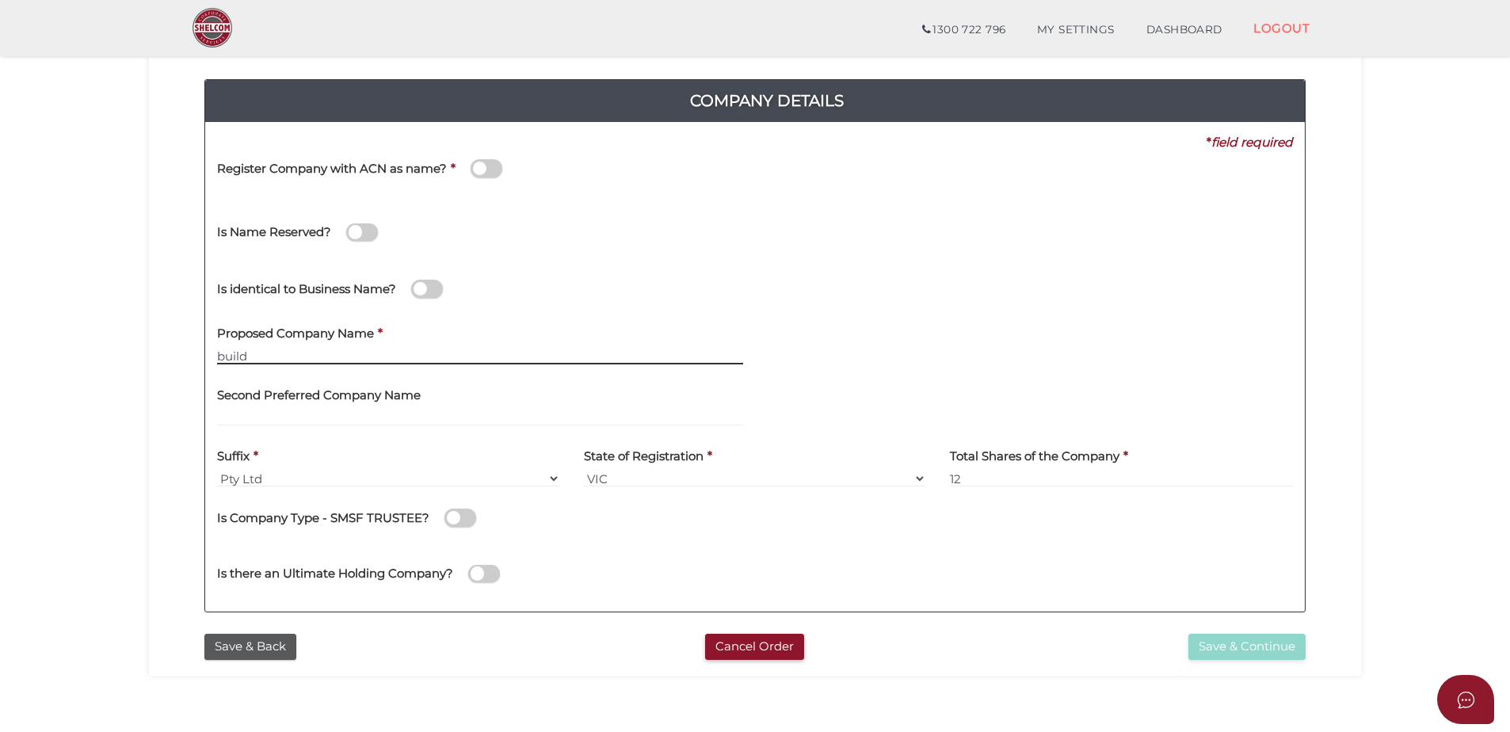
drag, startPoint x: 192, startPoint y: 357, endPoint x: 164, endPoint y: 364, distance: 28.4
click at [164, 364] on div "Company Details Pty Ltd 0f6e52f5f2eca68b2693963826271084 9c78624dca3fdf31953b05…" at bounding box center [755, 338] width 1188 height 574
type input "BUILDKOMM COMMERCIAL"
type input "BUILDKOMM COMMERCIAL DEVELOPMENTS"
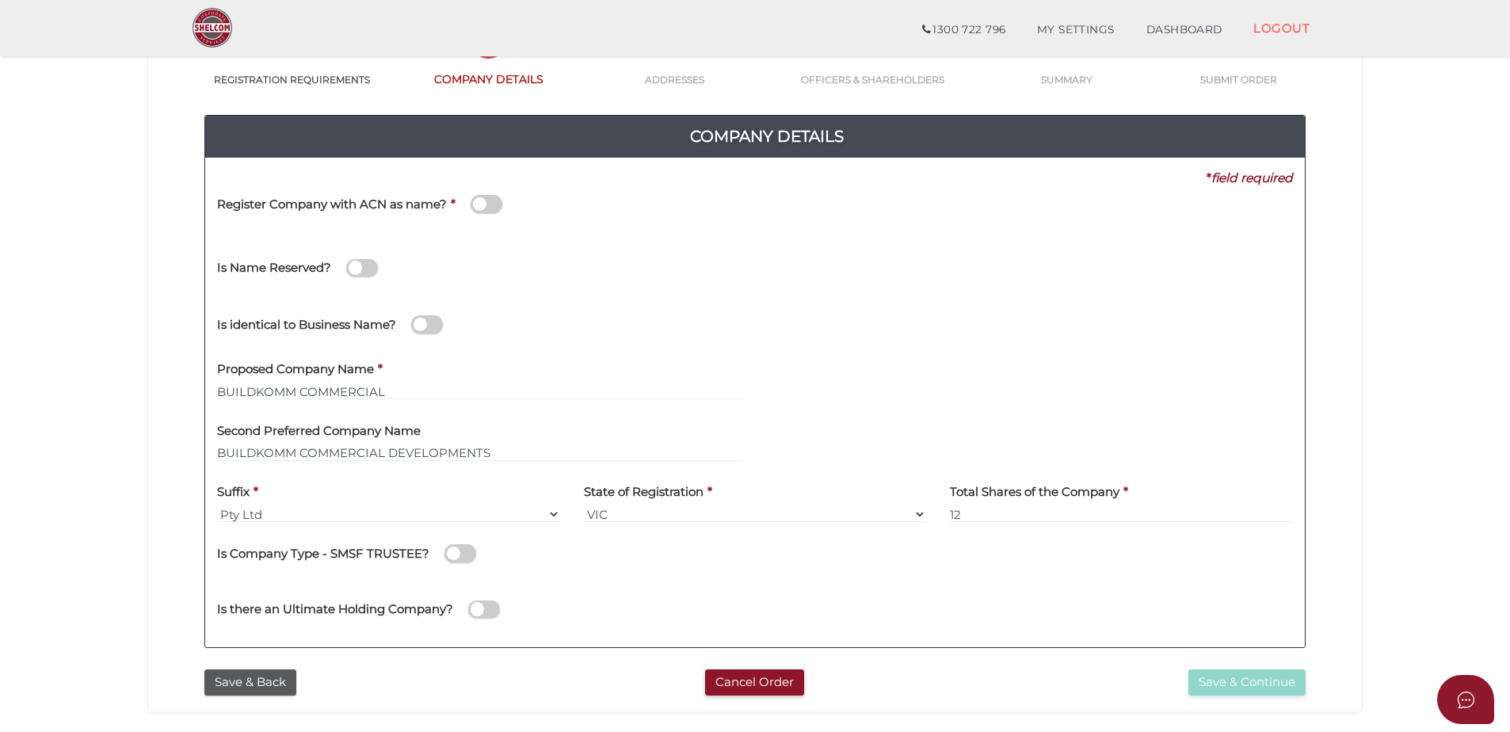
scroll to position [118, 0]
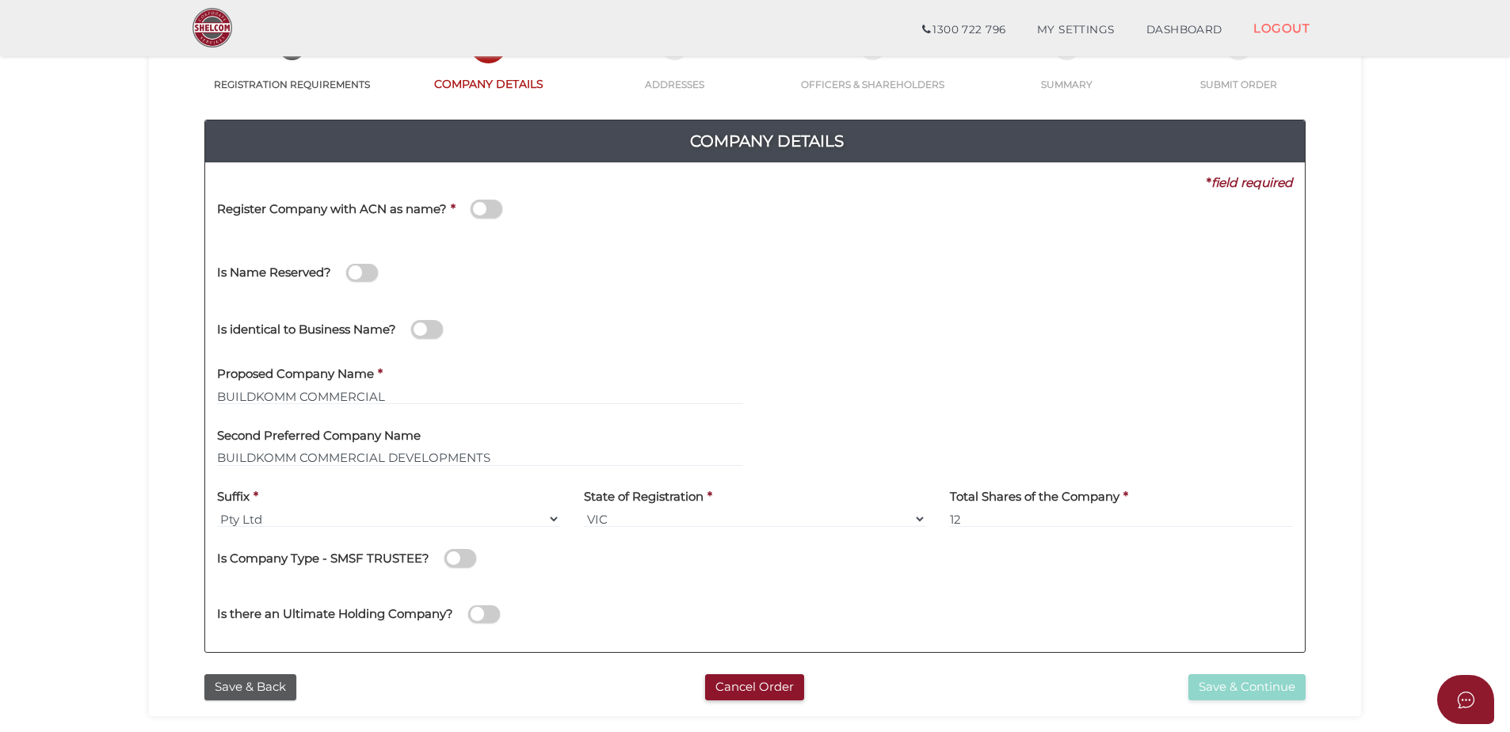
click at [307, 506] on div "Suffix * Pty Ltd Pty Ltd Pty. Ltd. Pty Limited Proprietary Limited Proprietary …" at bounding box center [388, 503] width 343 height 50
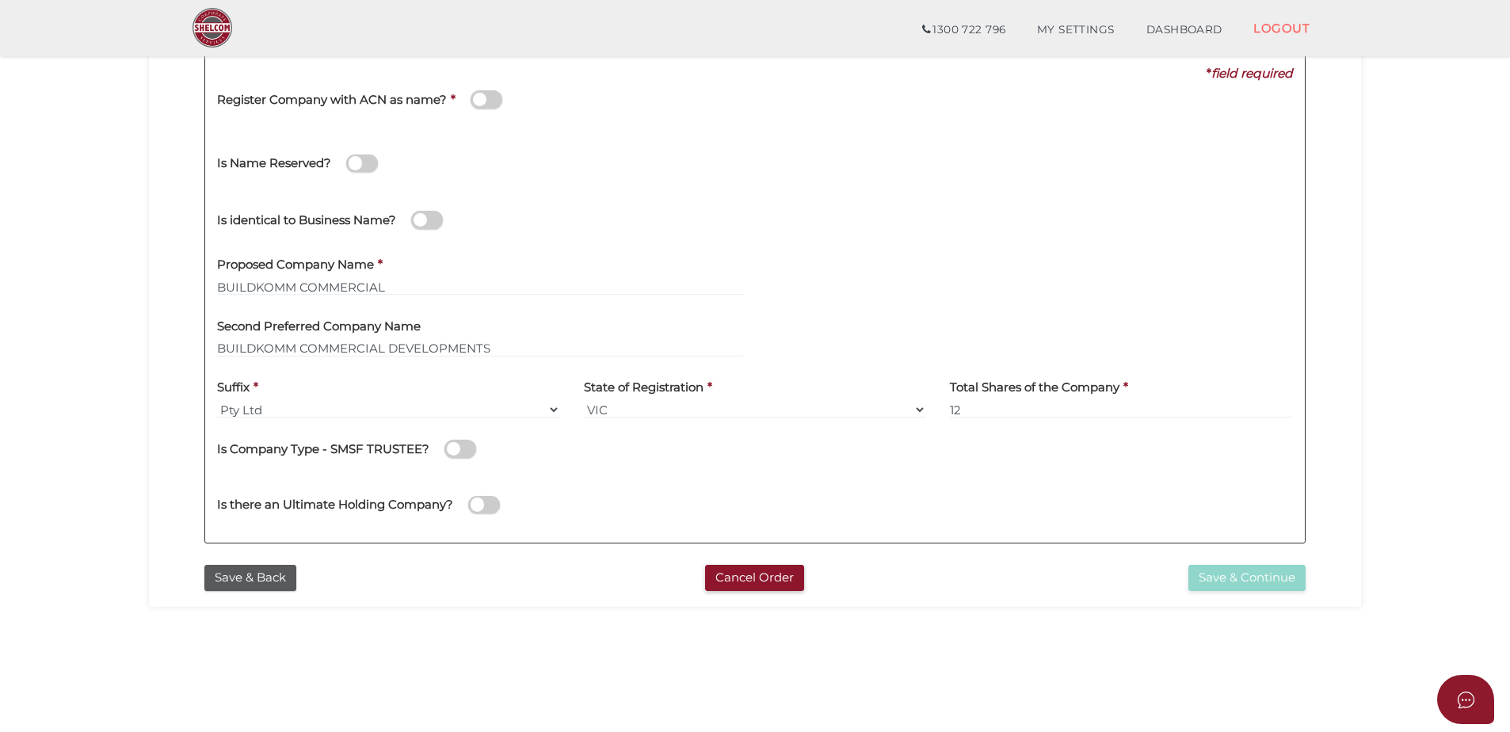
scroll to position [238, 0]
